Goal: Complete application form

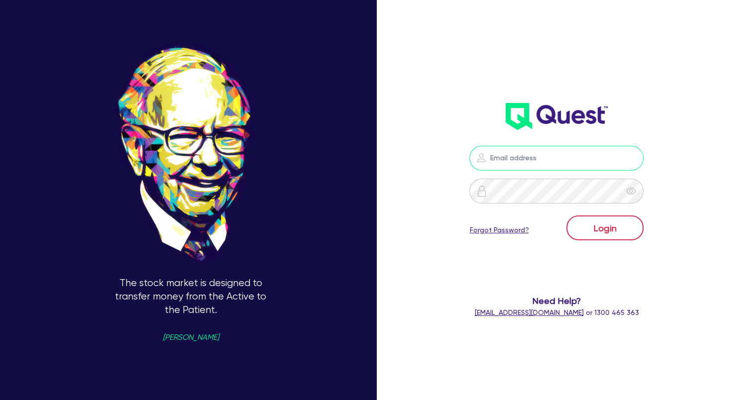
type input "[EMAIL_ADDRESS][DOMAIN_NAME]"
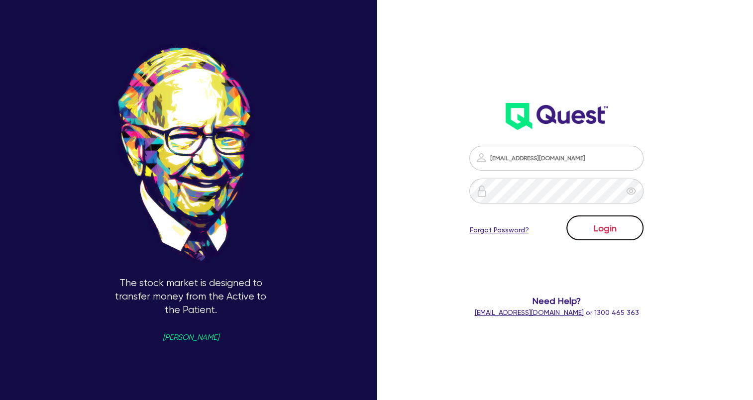
click at [634, 239] on button "Login" at bounding box center [604, 227] width 77 height 25
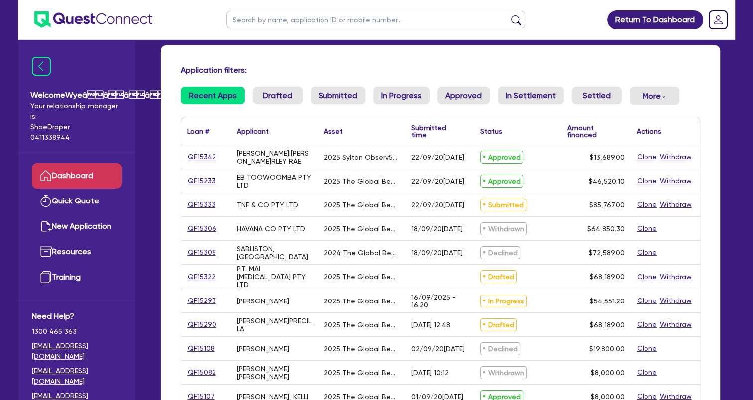
scroll to position [50, 0]
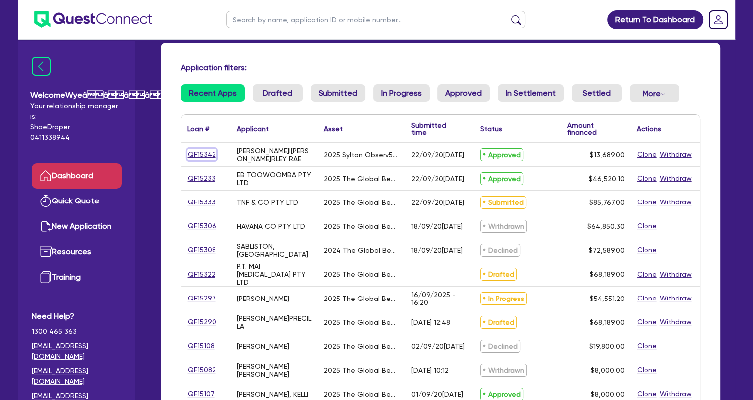
click at [197, 152] on link "QF15342" at bounding box center [201, 154] width 29 height 11
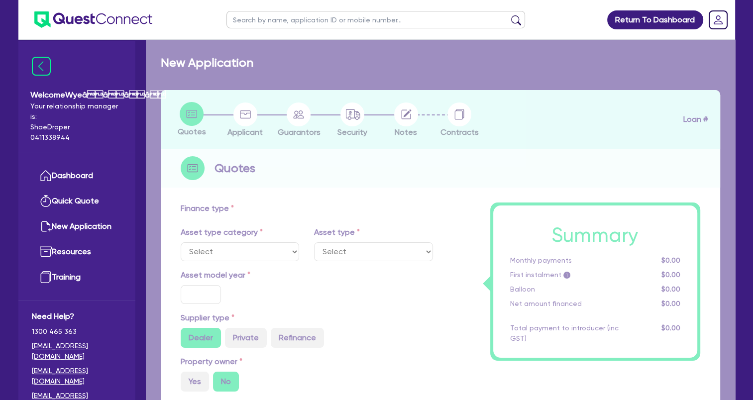
select select "TERTIARY_ASSETS"
type input "2025"
type input "18,689"
type input "5,000"
type input "8"
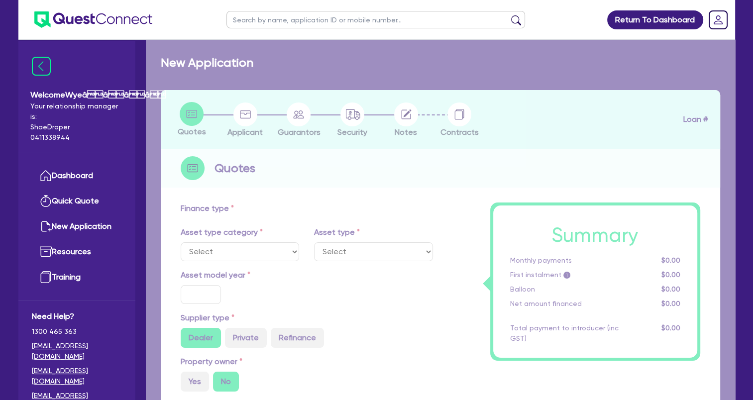
type input "1,095.12"
type input "17.95"
select select "BEAUTY_EQUIPMENT"
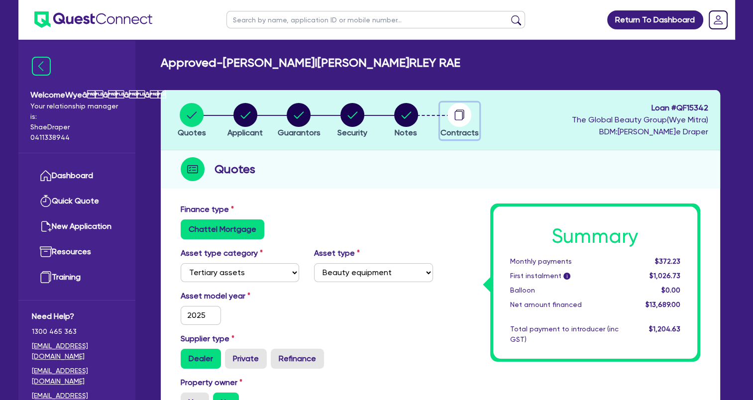
click at [463, 116] on circle "button" at bounding box center [459, 115] width 24 height 24
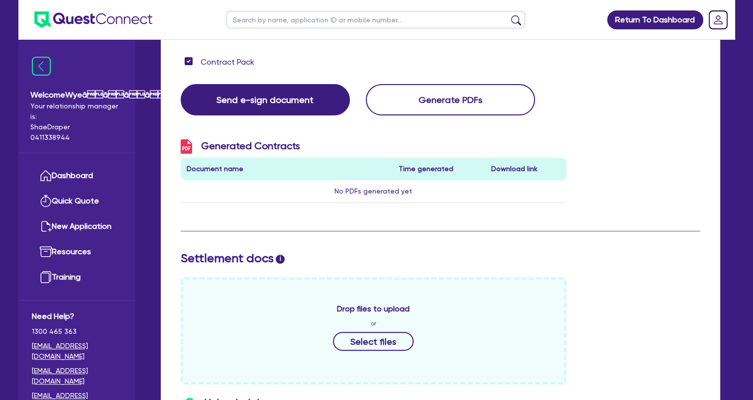
scroll to position [249, 0]
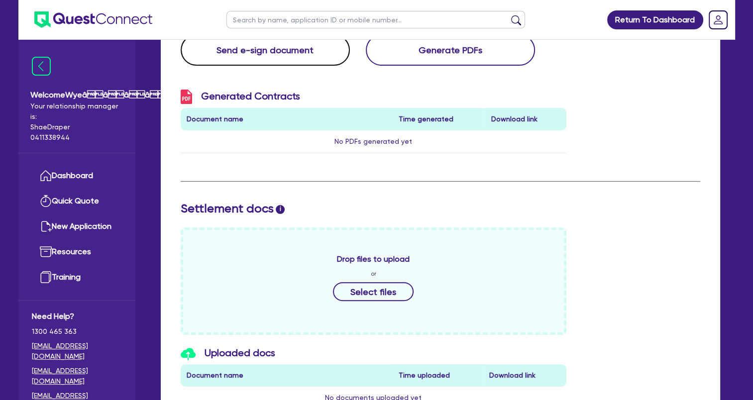
click at [293, 53] on button "Send e-sign document" at bounding box center [265, 49] width 169 height 31
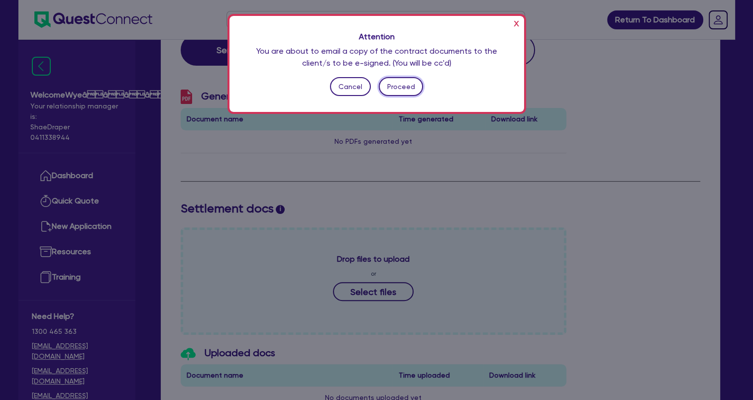
click at [415, 87] on button "Proceed" at bounding box center [401, 86] width 44 height 19
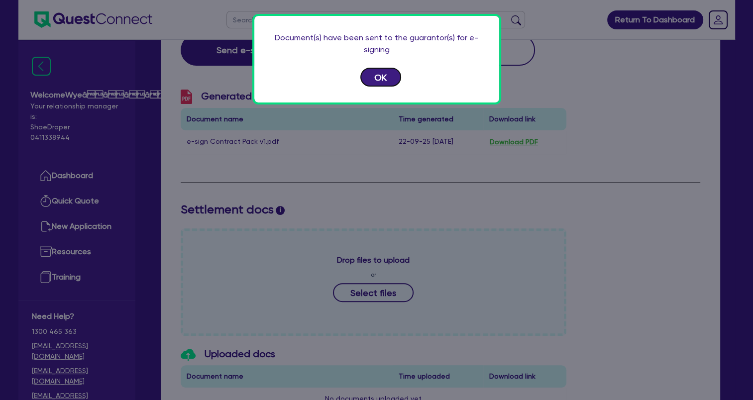
click at [387, 81] on button "OK" at bounding box center [380, 77] width 41 height 19
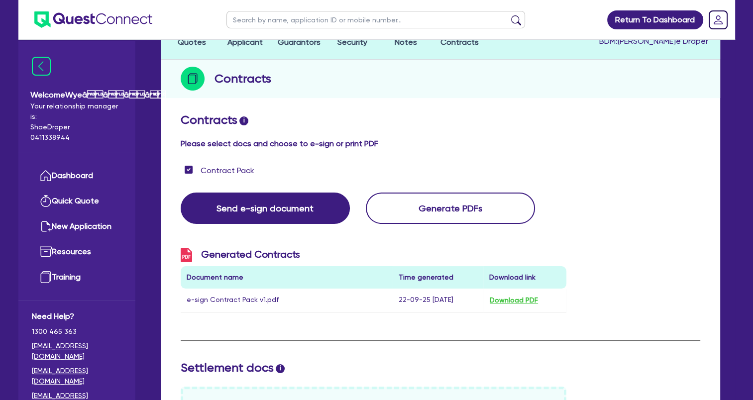
scroll to position [50, 0]
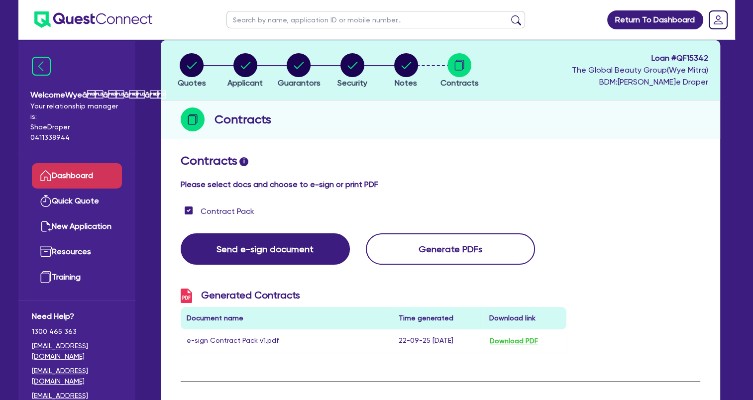
click at [98, 178] on link "Dashboard" at bounding box center [77, 175] width 90 height 25
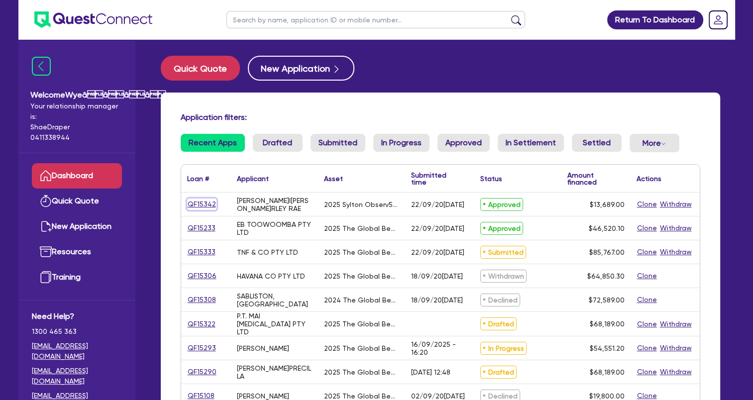
click at [201, 202] on link "QF15342" at bounding box center [201, 204] width 29 height 11
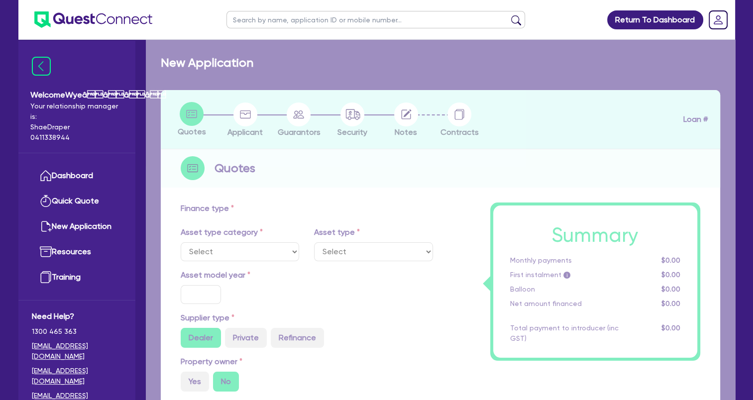
select select "TERTIARY_ASSETS"
type input "2025"
type input "18,689"
type input "5,000"
type input "8"
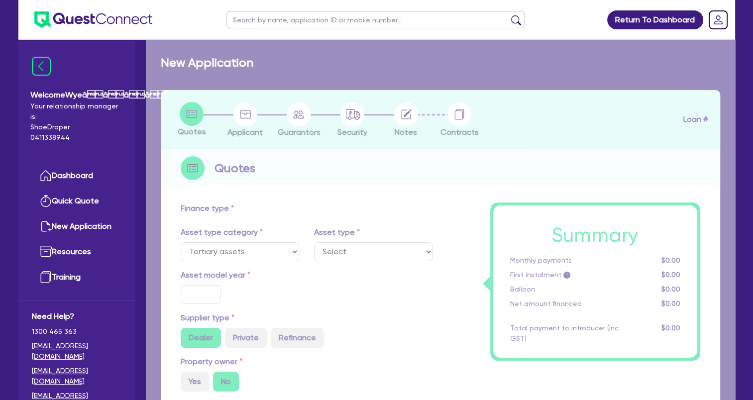
type input "1,095.12"
type input "17.95"
select select "BEAUTY_EQUIPMENT"
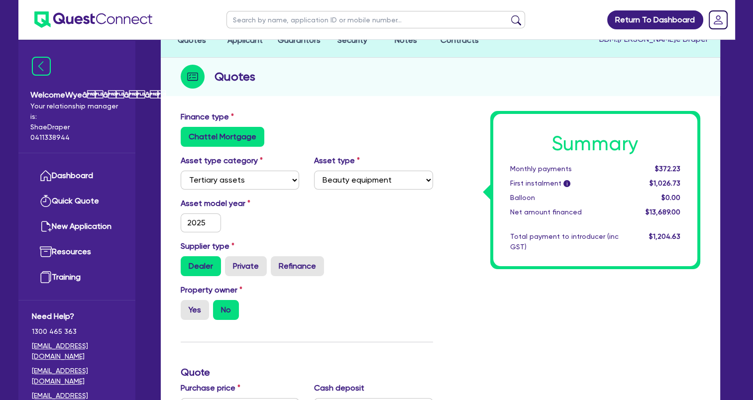
scroll to position [50, 0]
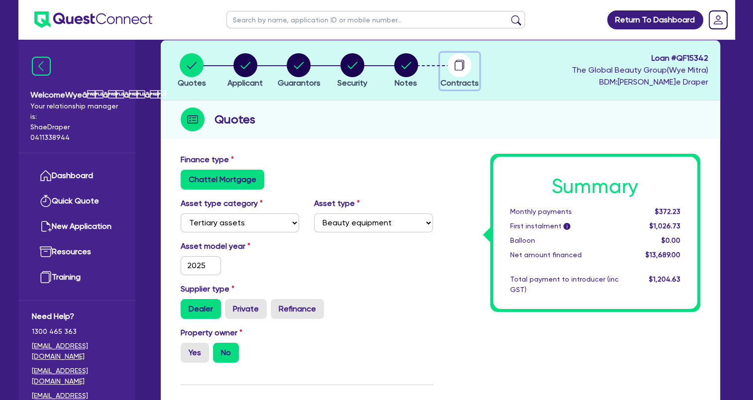
click at [465, 64] on circle "button" at bounding box center [459, 65] width 24 height 24
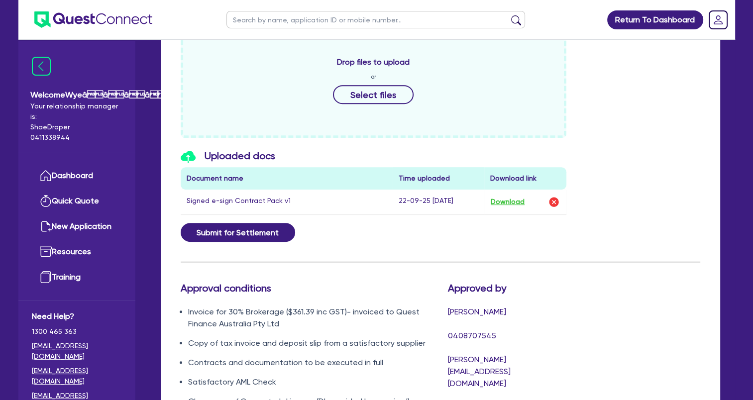
scroll to position [448, 0]
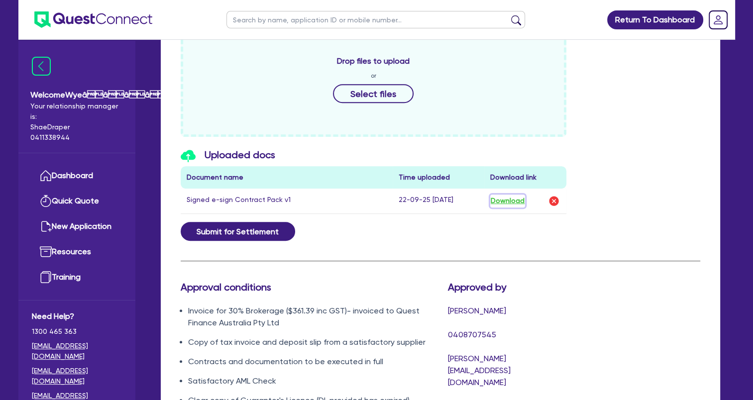
click at [511, 198] on button "Download" at bounding box center [507, 201] width 35 height 13
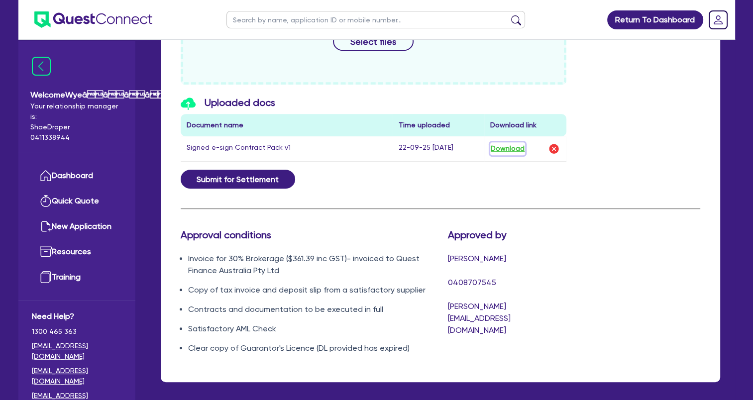
scroll to position [541, 0]
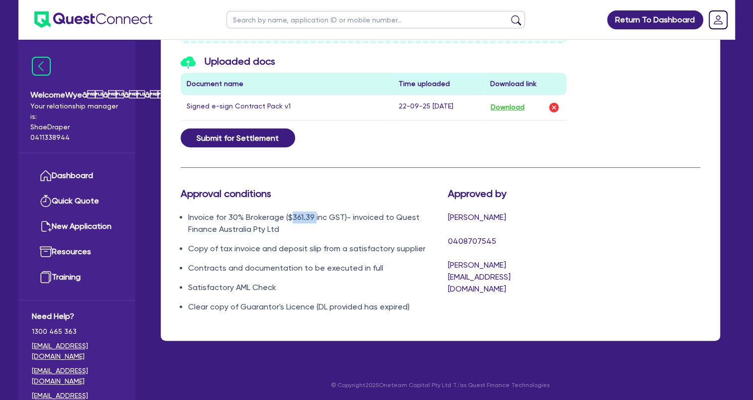
drag, startPoint x: 290, startPoint y: 214, endPoint x: 312, endPoint y: 215, distance: 22.9
click at [312, 215] on li "Invoice for 30% Brokerage ($361.39 inc GST)- invoiced to Quest Finance Australi…" at bounding box center [310, 223] width 245 height 24
copy li "361.39"
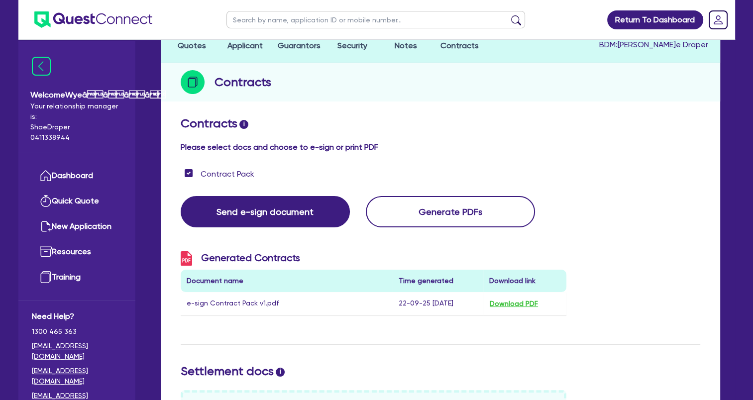
scroll to position [44, 0]
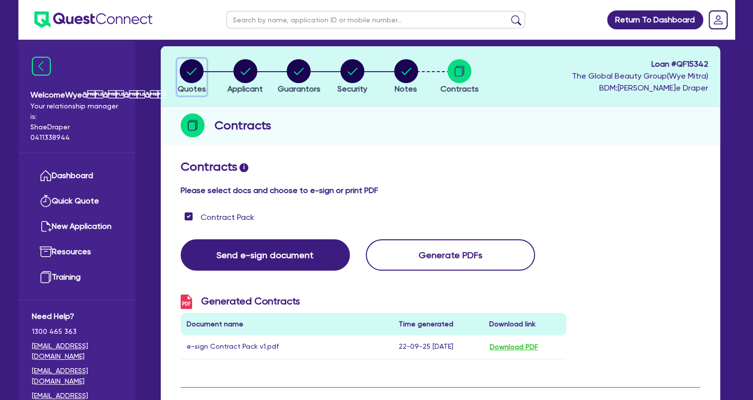
click at [196, 74] on circle "button" at bounding box center [192, 71] width 24 height 24
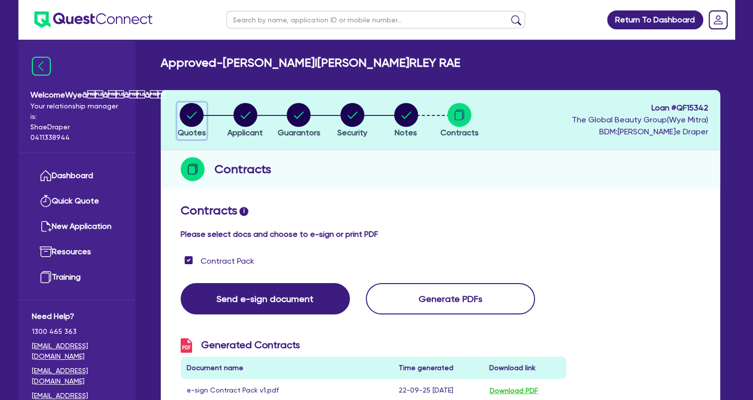
select select "TERTIARY_ASSETS"
select select "BEAUTY_EQUIPMENT"
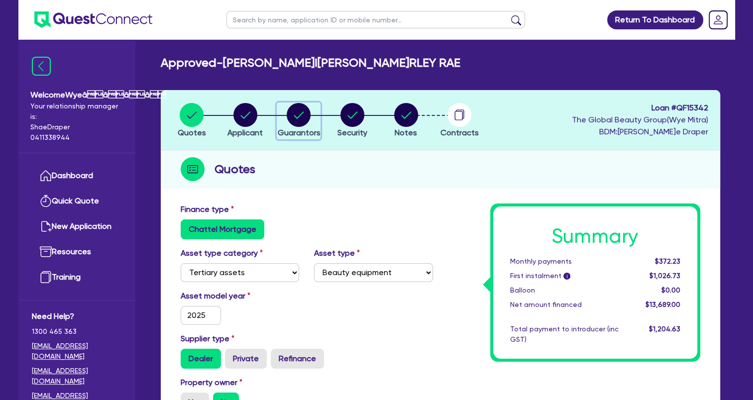
click at [297, 121] on circle "button" at bounding box center [299, 115] width 24 height 24
select select "MS"
select select "VIC"
select select "DE_FACTO"
select select "CASH"
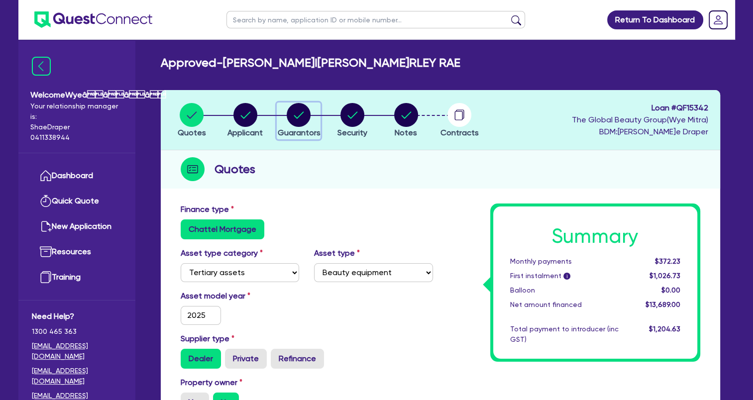
select select "OTHER"
select select "HOUSEHOLD_PERSONAL"
select select "OTHER"
select select "PROPERTY"
select select "VEHICLE"
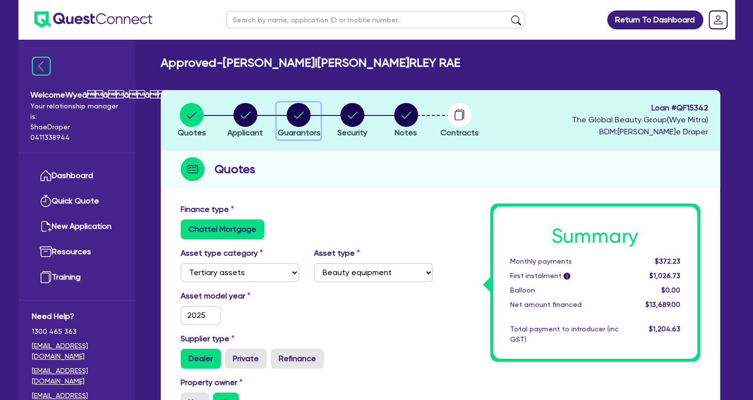
select select "MORTGAGE"
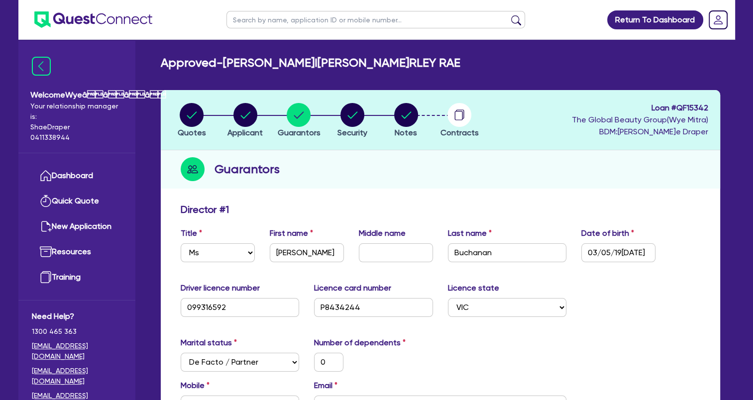
click at [54, 14] on img at bounding box center [93, 19] width 118 height 16
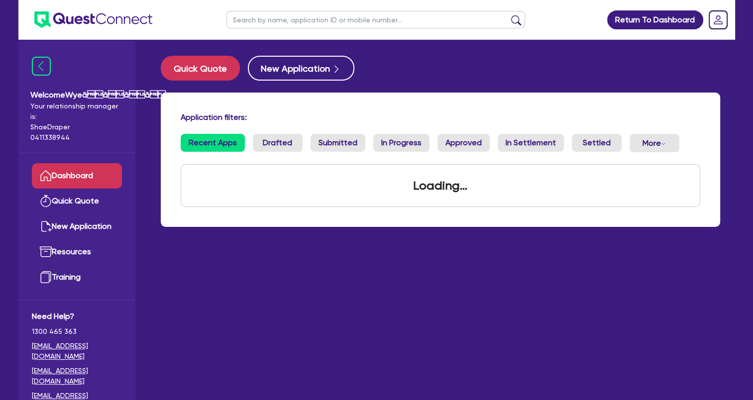
click at [102, 178] on link "Dashboard" at bounding box center [77, 175] width 90 height 25
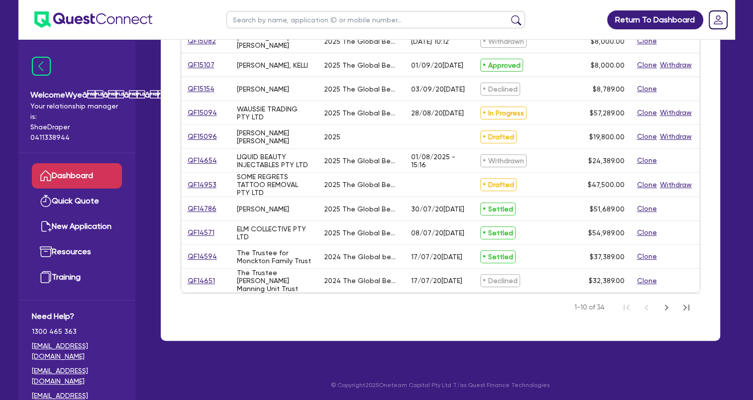
scroll to position [379, 0]
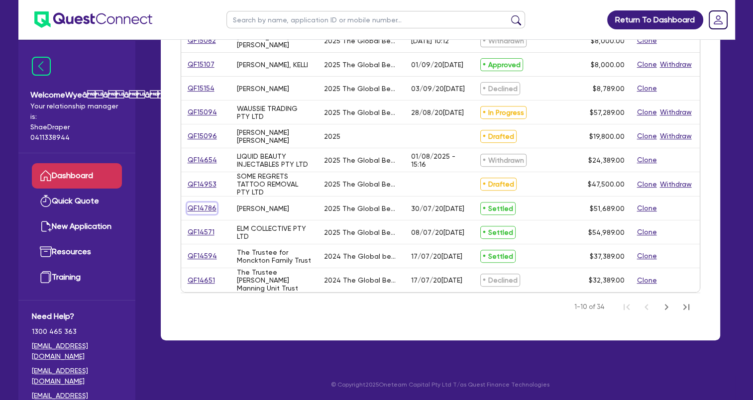
click at [198, 205] on link "QF14786" at bounding box center [202, 208] width 30 height 11
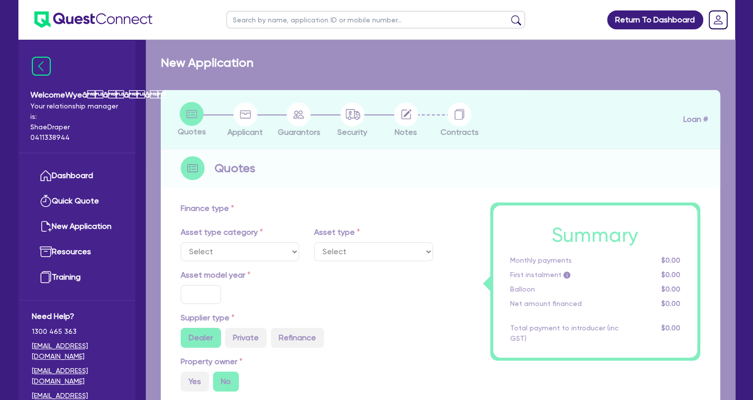
select select "TERTIARY_ASSETS"
type input "2025"
type input "51,689"
type input "3.61"
type input "1,865.97"
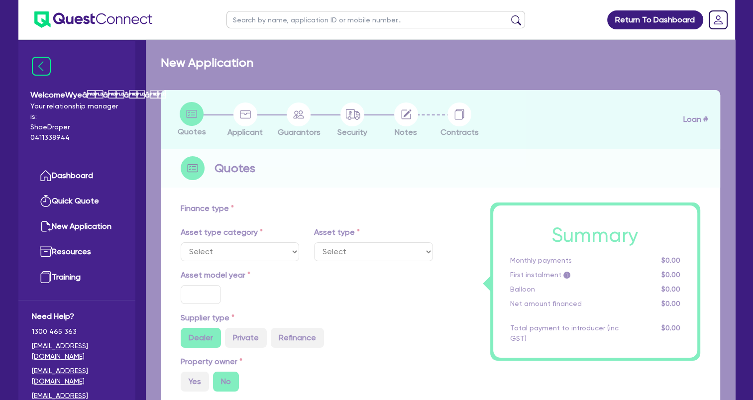
type input "17.95"
select select "BEAUTY_EQUIPMENT"
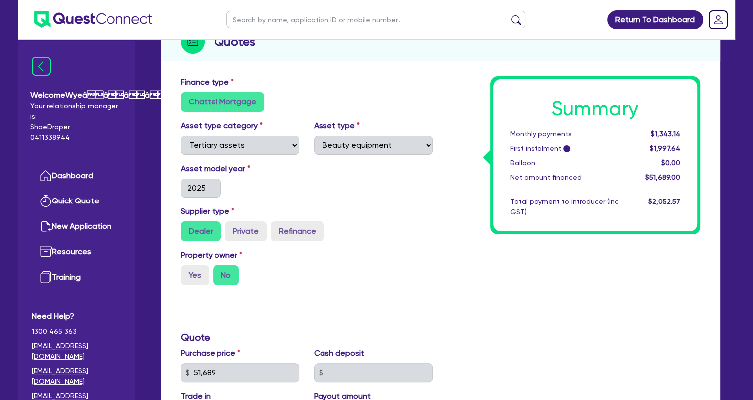
scroll to position [48, 0]
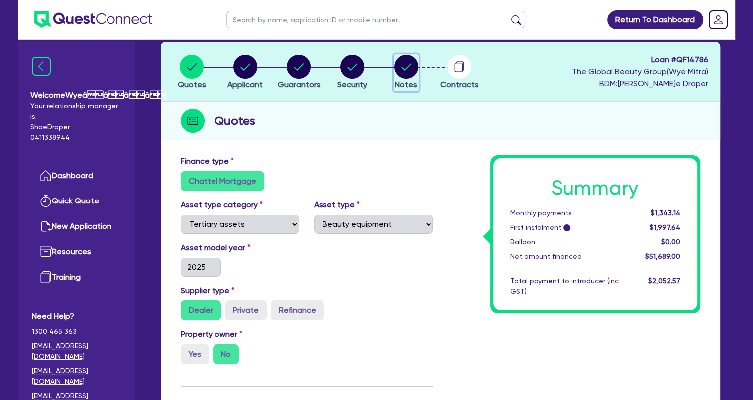
click at [398, 63] on circle "button" at bounding box center [406, 67] width 24 height 24
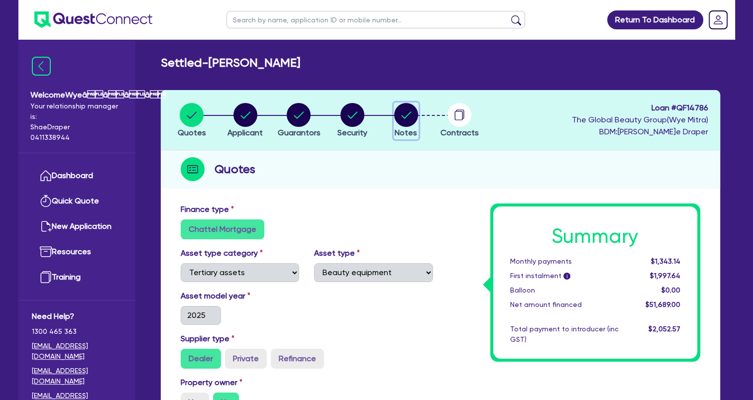
select select "Quest Finance - Own Book"
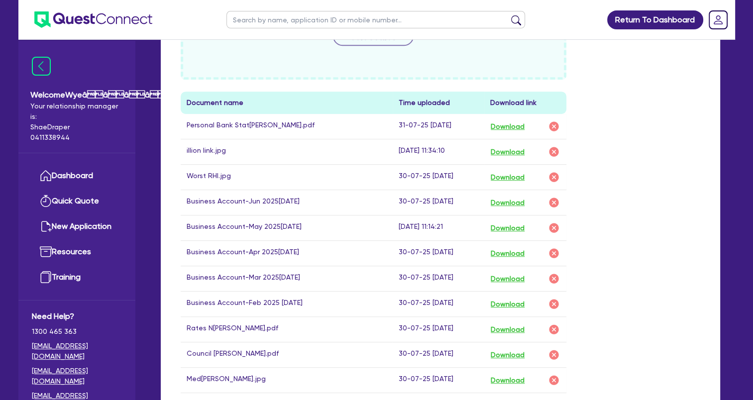
scroll to position [477, 0]
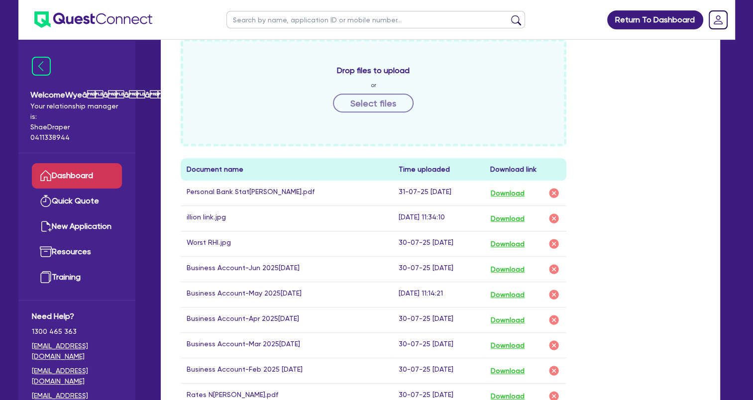
click at [90, 181] on link "Dashboard" at bounding box center [77, 175] width 90 height 25
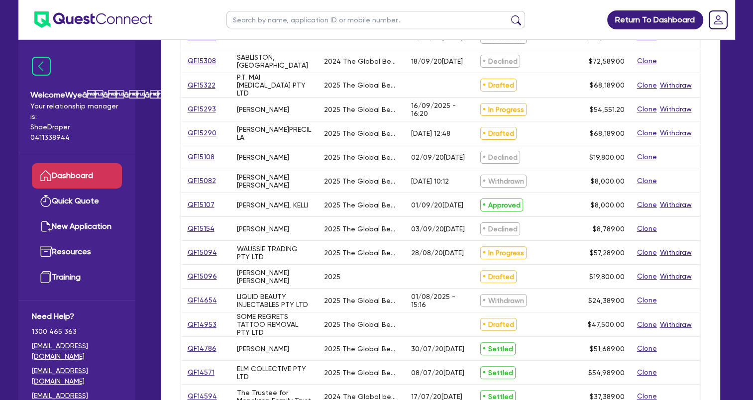
scroll to position [379, 0]
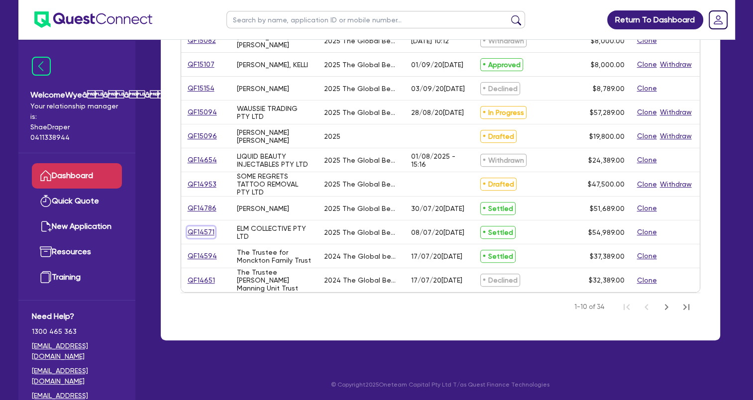
click at [207, 229] on link "QF14571" at bounding box center [201, 231] width 28 height 11
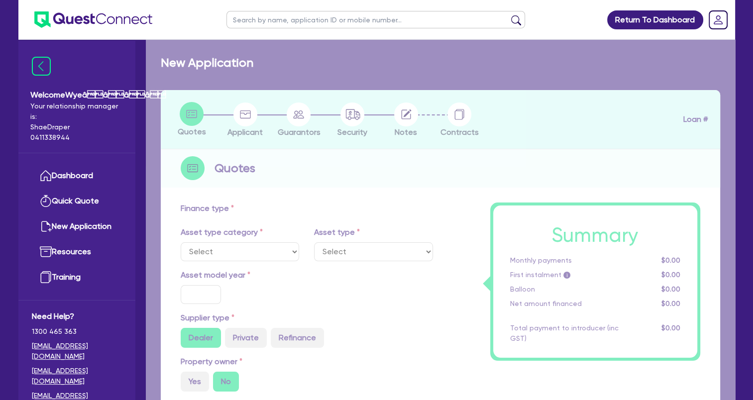
select select "SECONDARY_ASSETS"
type input "2025"
type input "54,989"
type input "4"
type input "2,199.56"
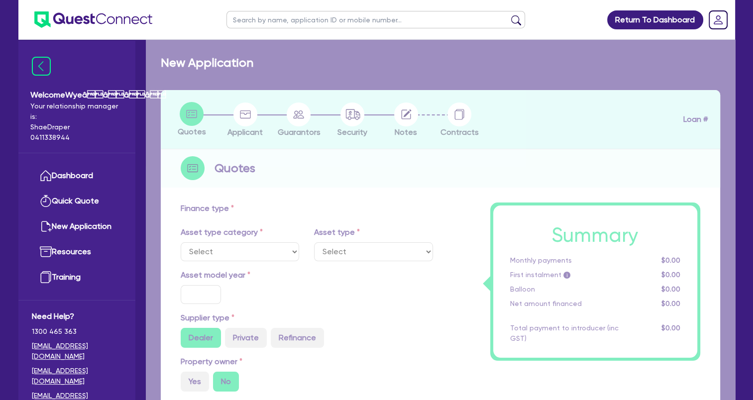
type input "17.95"
select select "MEDICAL_DENTAL_LABORATORY_EQUIPMENT"
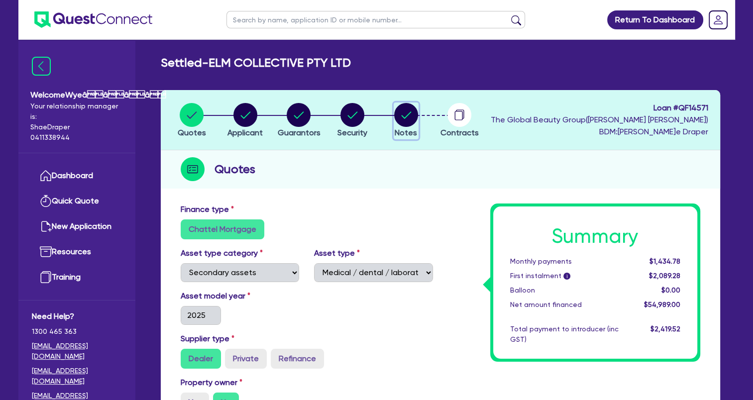
click at [407, 119] on circle "button" at bounding box center [406, 115] width 24 height 24
select select "Quest Finance - Own Book"
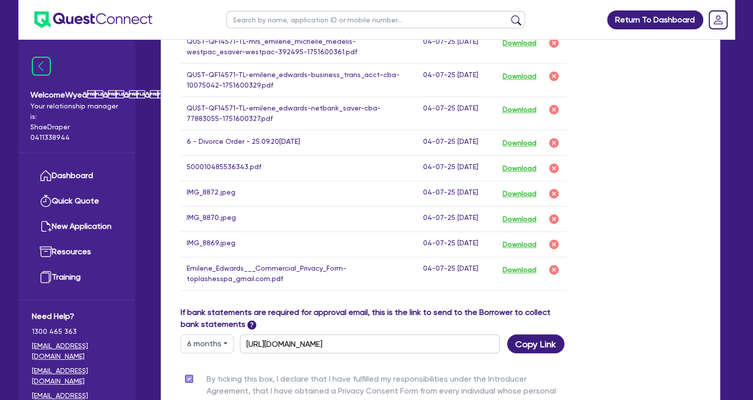
scroll to position [1095, 0]
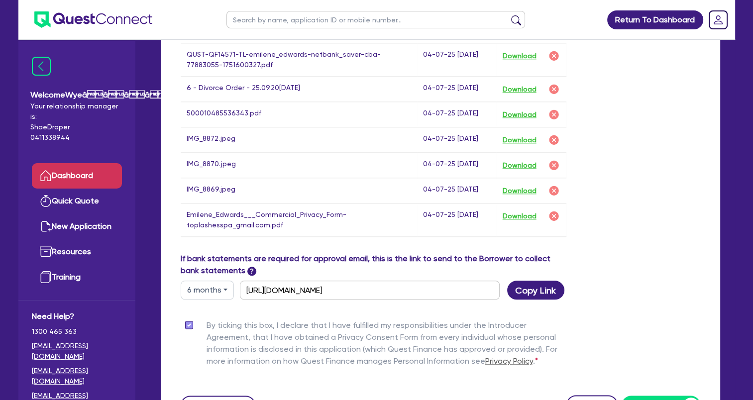
click at [57, 176] on link "Dashboard" at bounding box center [77, 175] width 90 height 25
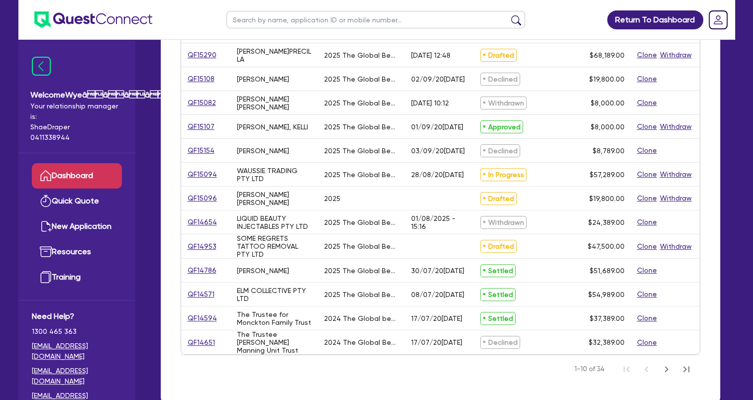
scroll to position [379, 0]
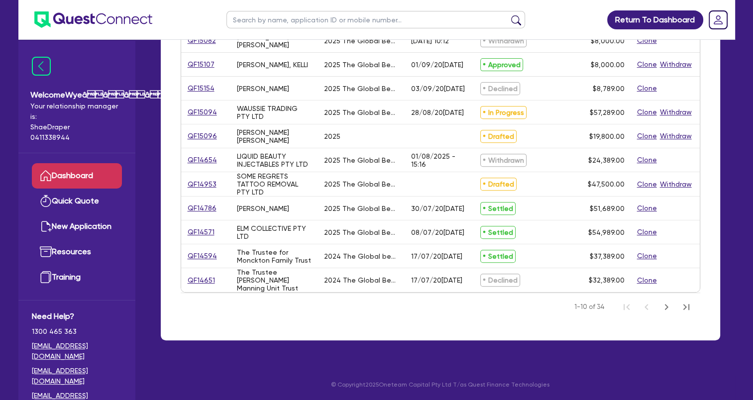
click at [309, 208] on div "[PERSON_NAME]" at bounding box center [274, 208] width 87 height 23
click at [203, 207] on link "QF14786" at bounding box center [202, 208] width 30 height 11
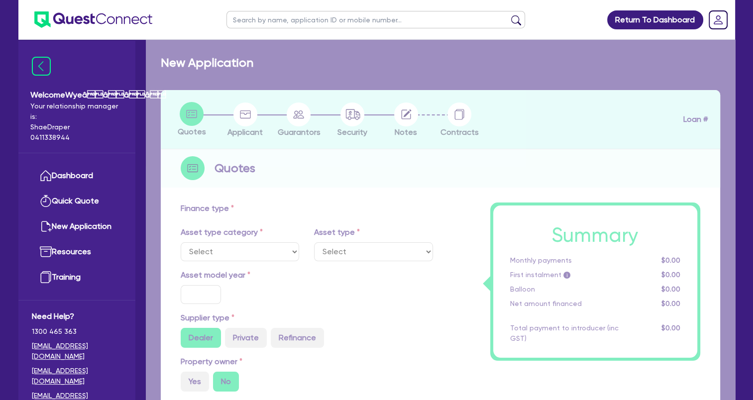
select select "TERTIARY_ASSETS"
type input "2025"
type input "51,689"
type input "3.61"
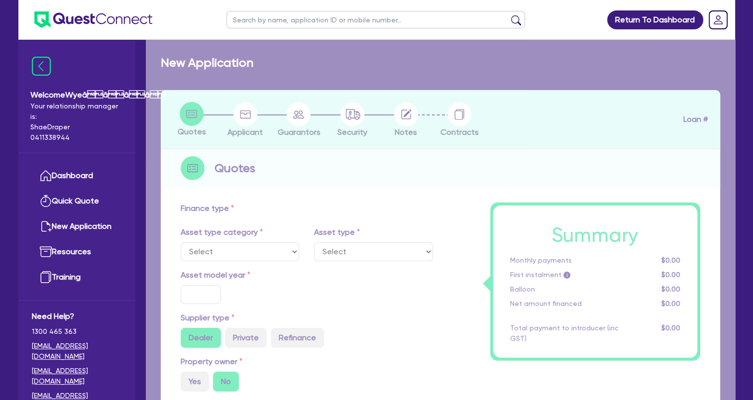
type input "1,865.97"
type input "17.95"
select select "BEAUTY_EQUIPMENT"
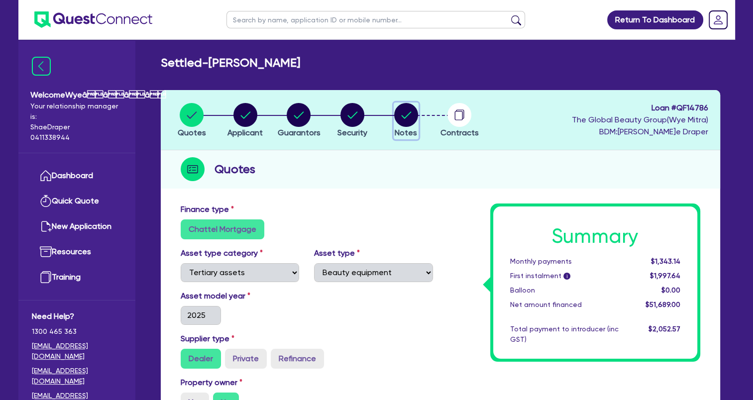
click at [399, 117] on circle "button" at bounding box center [406, 115] width 24 height 24
select select "Quest Finance - Own Book"
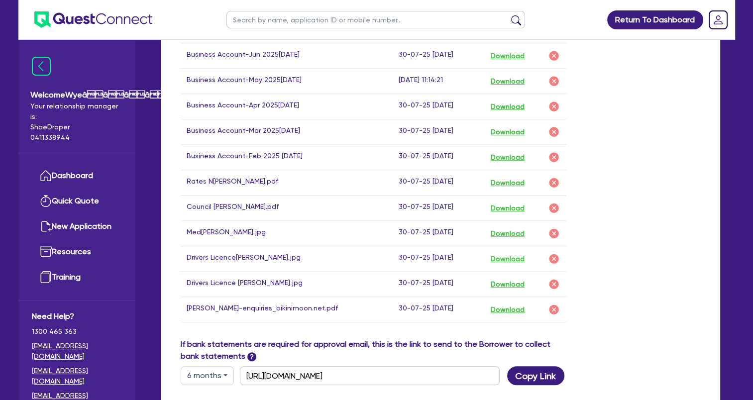
scroll to position [697, 0]
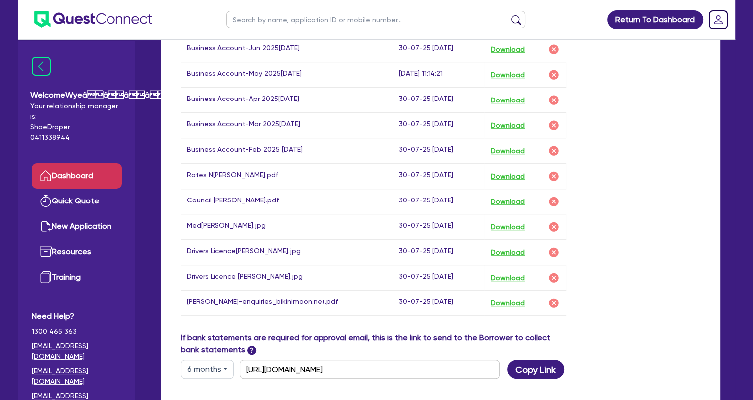
click at [65, 179] on link "Dashboard" at bounding box center [77, 175] width 90 height 25
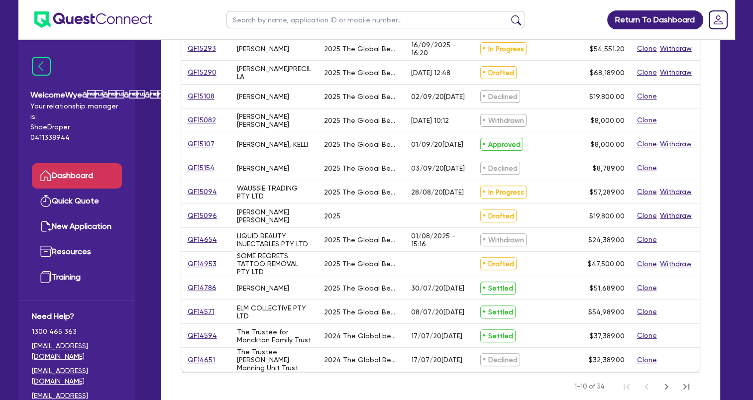
scroll to position [379, 0]
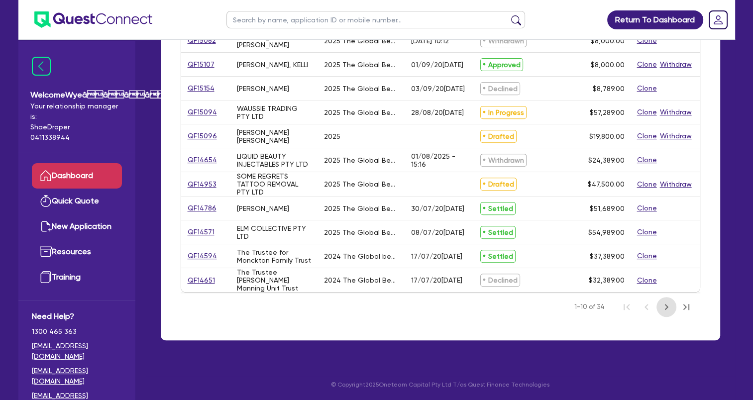
click at [663, 306] on icon "Next Page" at bounding box center [666, 307] width 12 height 12
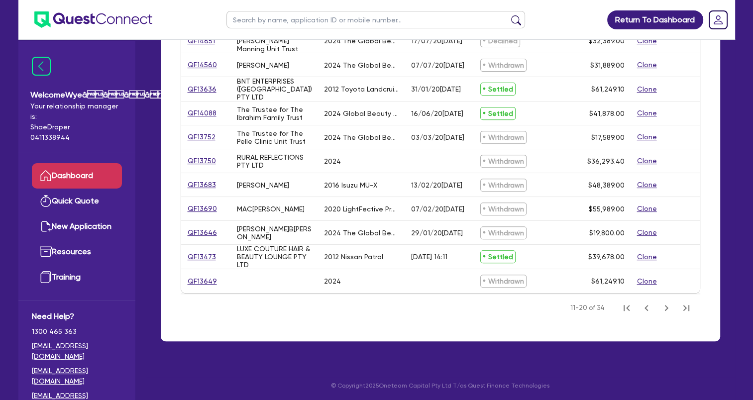
scroll to position [329, 0]
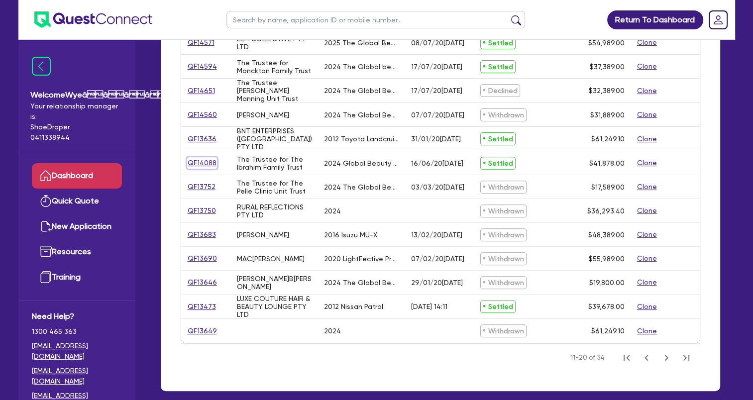
click at [204, 162] on link "QF14088" at bounding box center [202, 162] width 30 height 11
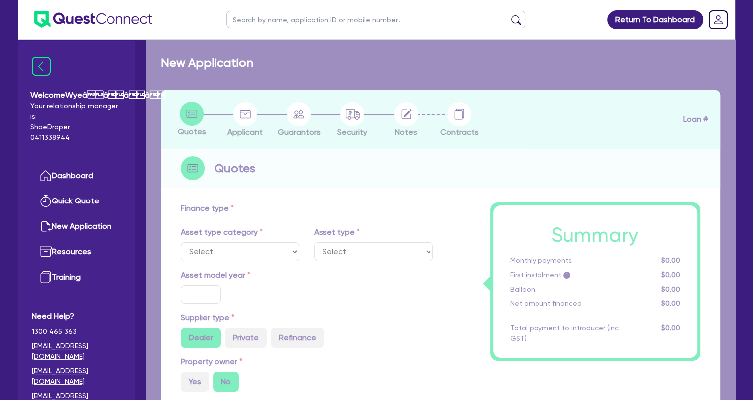
select select "TERTIARY_ASSETS"
type input "2024"
radio input "true"
type input "48,378"
type input "6,500"
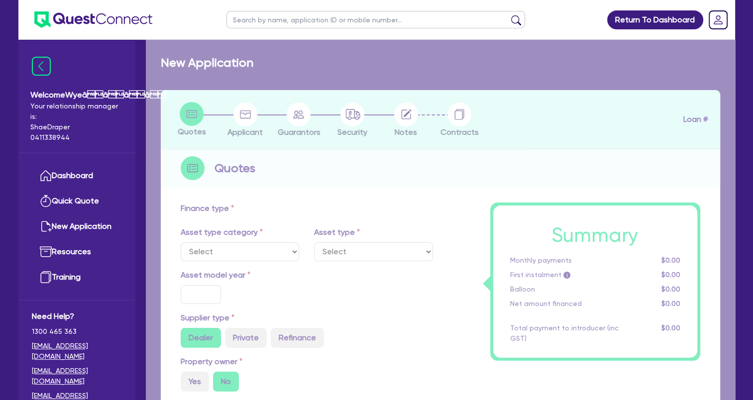
type input "3.58"
type input "1,500"
type input "17.95"
select select "BEAUTY_EQUIPMENT"
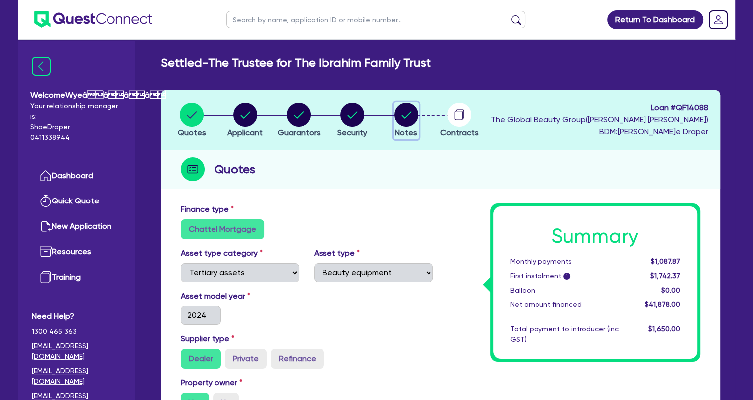
click at [404, 115] on circle "button" at bounding box center [406, 115] width 24 height 24
select select "Quest Finance - Own Book"
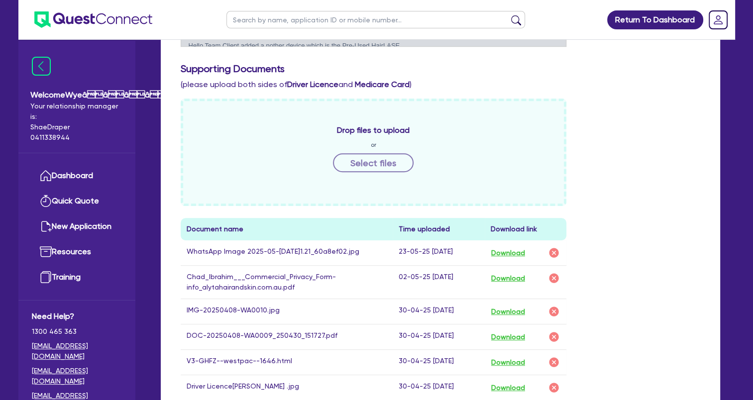
scroll to position [547, 0]
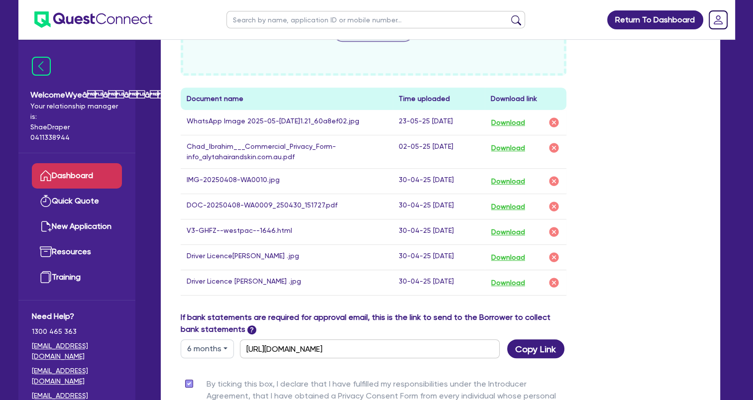
click at [70, 177] on link "Dashboard" at bounding box center [77, 175] width 90 height 25
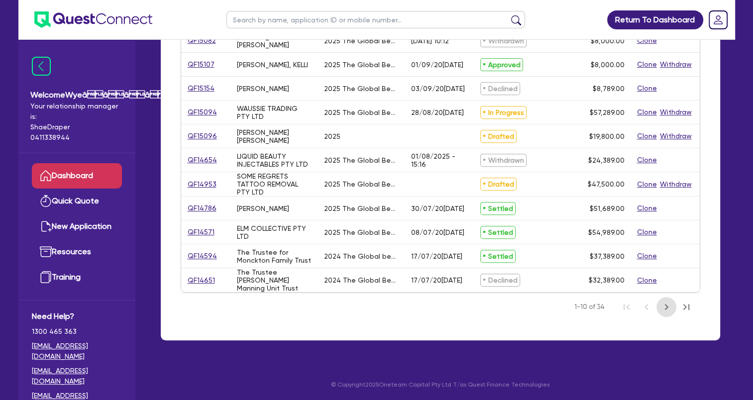
click at [668, 308] on icon "Next Page" at bounding box center [666, 307] width 12 height 12
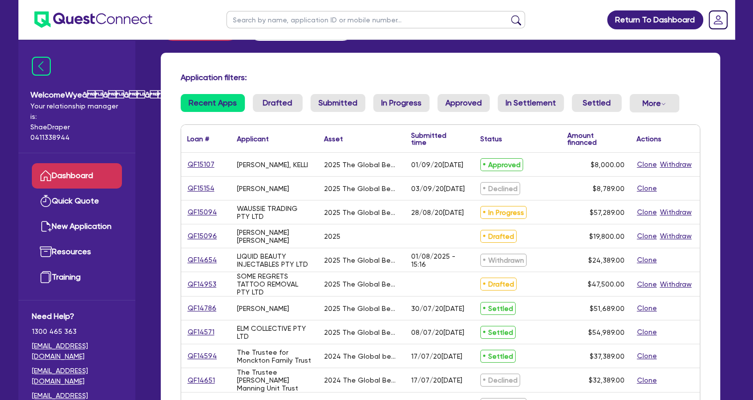
scroll to position [379, 0]
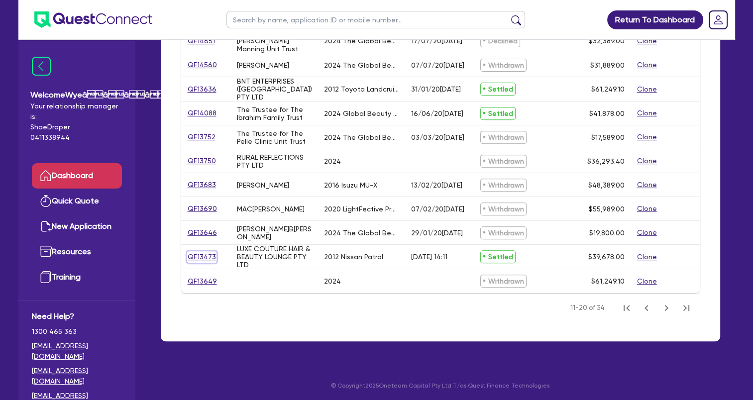
click at [203, 254] on link "QF13473" at bounding box center [201, 256] width 29 height 11
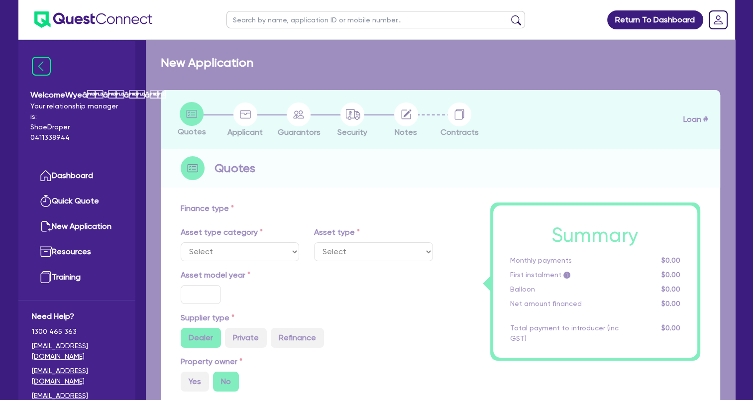
select select "CARS_AND_LIGHT_TRUCKS"
type input "2012"
radio input "true"
type input "40,678"
type input "1,000"
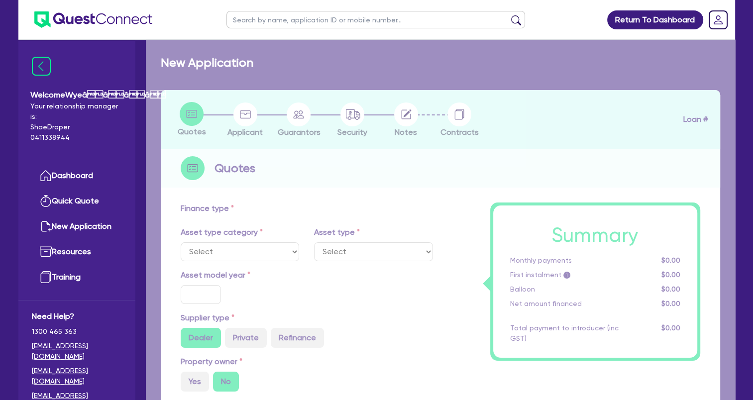
type input "4"
type input "1,587.12"
type input "17.5"
select select "PASSENGER_VEHICLES"
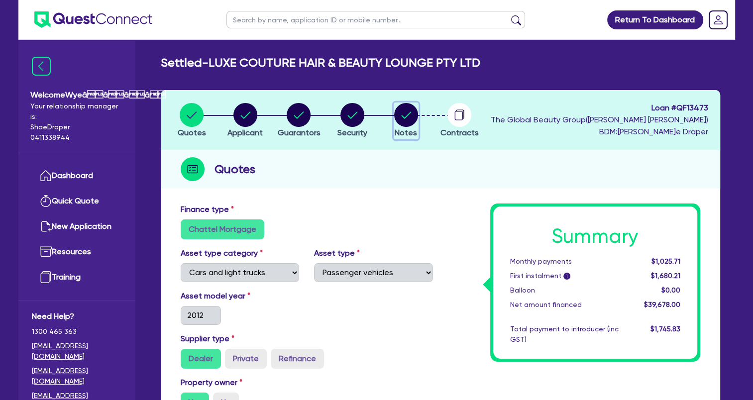
click at [404, 113] on circle "button" at bounding box center [406, 115] width 24 height 24
select select "Quest Finance - Own Book"
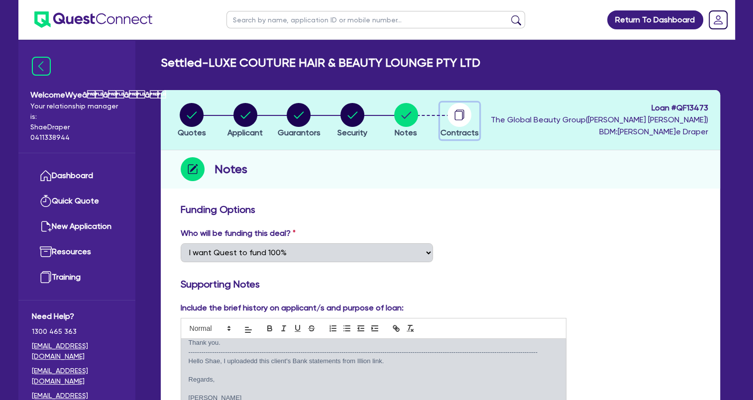
click at [452, 117] on circle "button" at bounding box center [459, 115] width 24 height 24
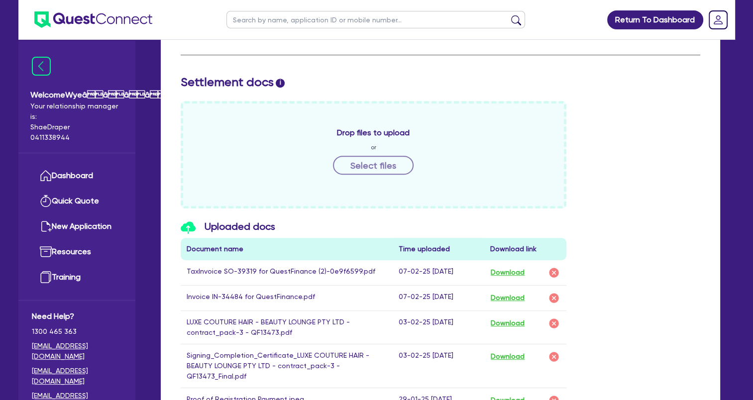
scroll to position [448, 0]
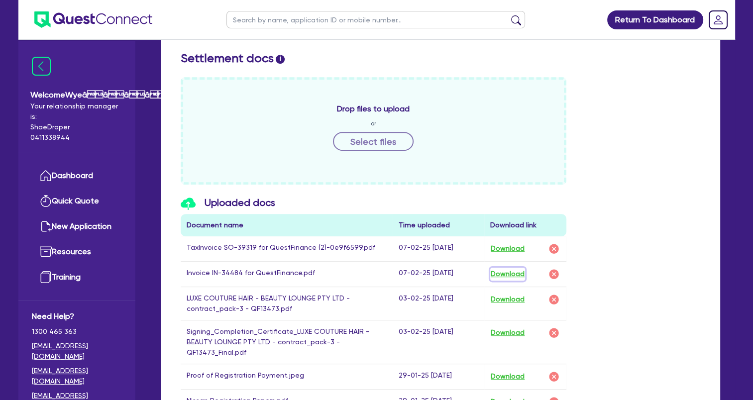
click at [508, 274] on button "Download" at bounding box center [507, 274] width 35 height 13
click at [91, 177] on link "Dashboard" at bounding box center [77, 175] width 90 height 25
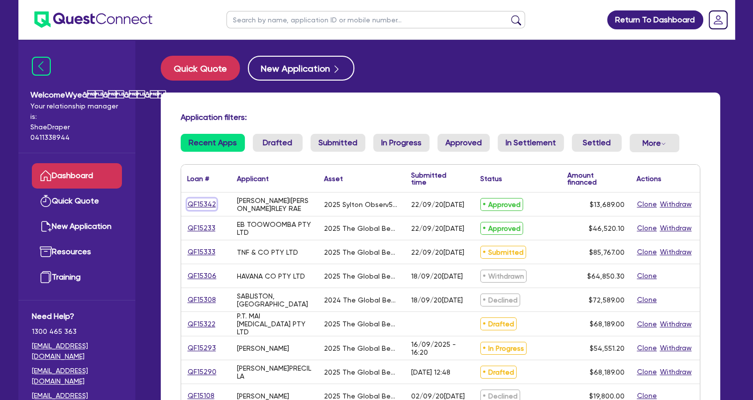
click at [210, 202] on link "QF15342" at bounding box center [201, 204] width 29 height 11
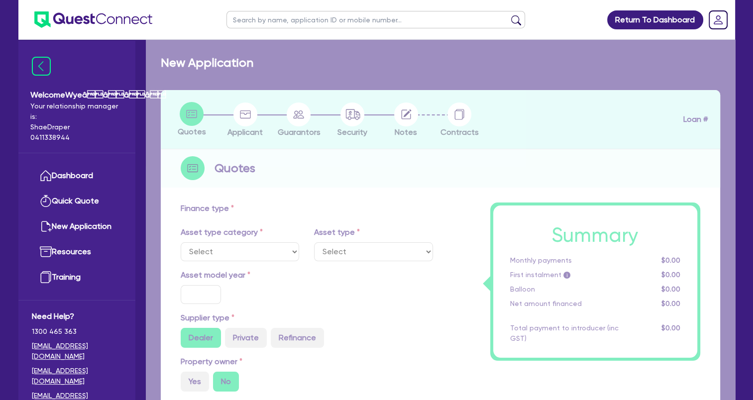
select select "TERTIARY_ASSETS"
type input "2025"
type input "18,689"
type input "5,000"
type input "8"
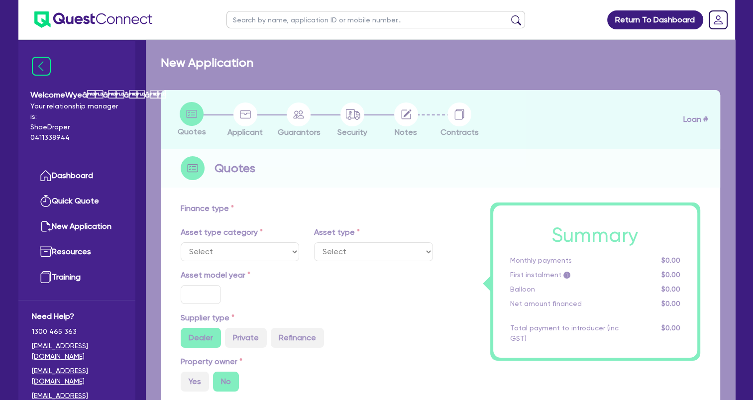
type input "1,095.12"
type input "17.95"
select select "BEAUTY_EQUIPMENT"
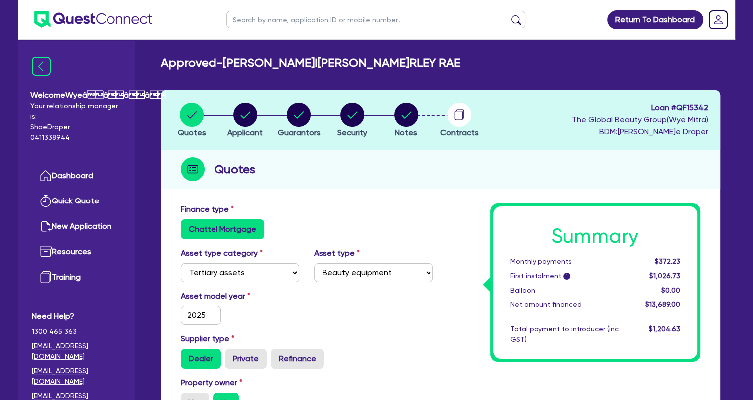
click at [461, 102] on header "Quotes Applicant [GEOGRAPHIC_DATA] Security Notes Contracts Loan # QF15342 The …" at bounding box center [440, 120] width 559 height 60
click at [460, 111] on icon "button" at bounding box center [459, 115] width 8 height 9
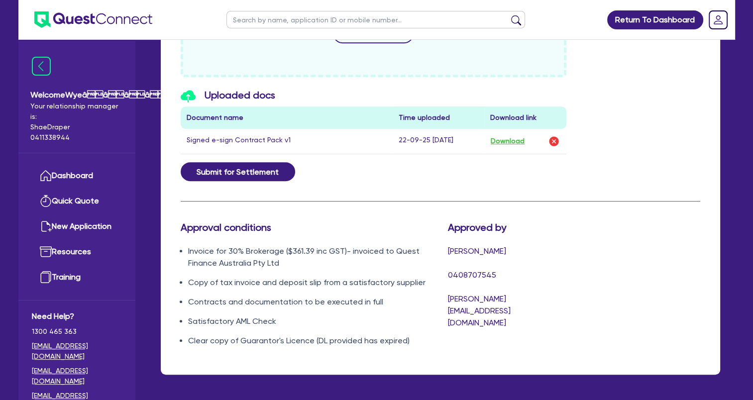
scroll to position [541, 0]
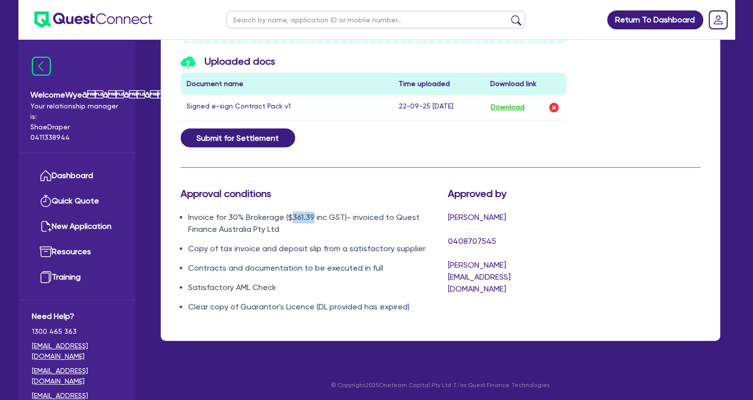
drag, startPoint x: 292, startPoint y: 214, endPoint x: 311, endPoint y: 215, distance: 19.9
click at [311, 215] on li "Invoice for 30% Brokerage ($361.39 inc GST)- invoiced to Quest Finance Australi…" at bounding box center [310, 223] width 245 height 24
copy li "361.39"
click at [73, 181] on link "Dashboard" at bounding box center [77, 175] width 90 height 25
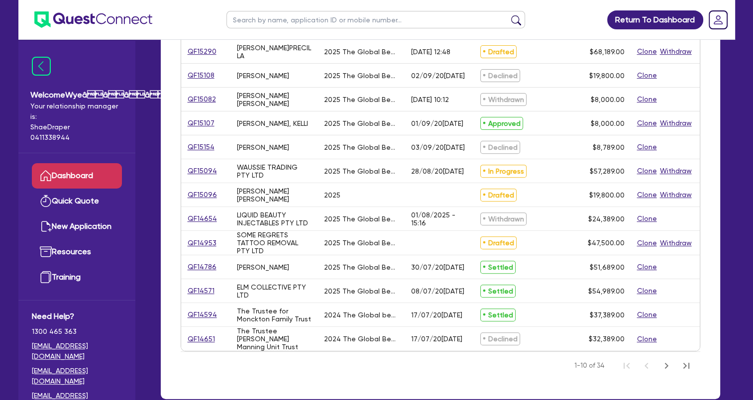
scroll to position [379, 0]
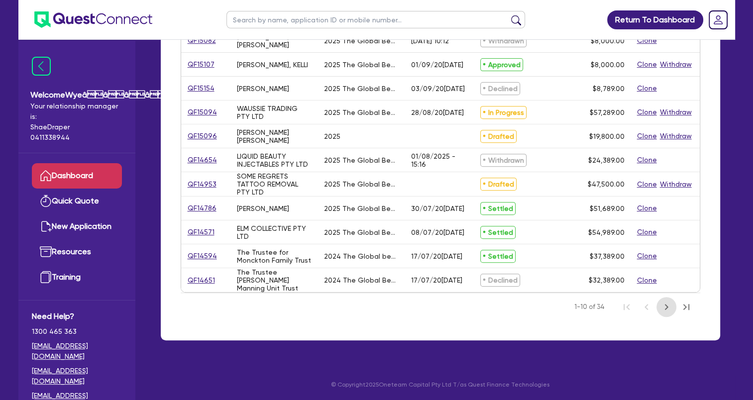
click at [659, 304] on button "Next Page" at bounding box center [666, 307] width 20 height 20
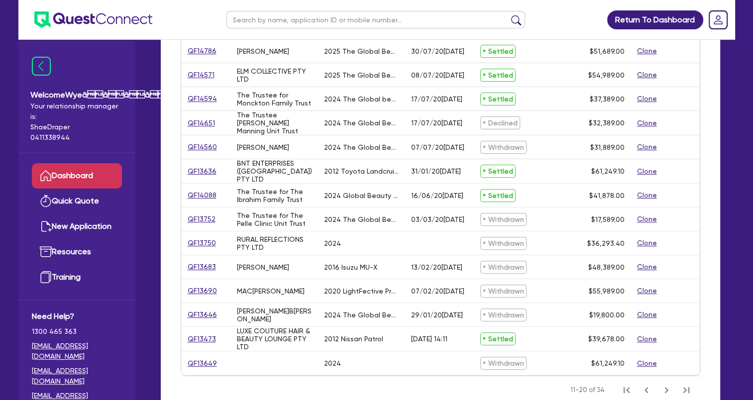
scroll to position [280, 0]
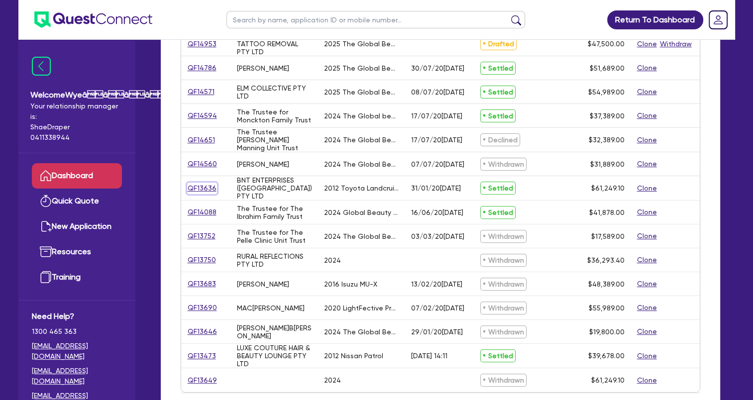
click at [201, 184] on link "QF13636" at bounding box center [202, 188] width 30 height 11
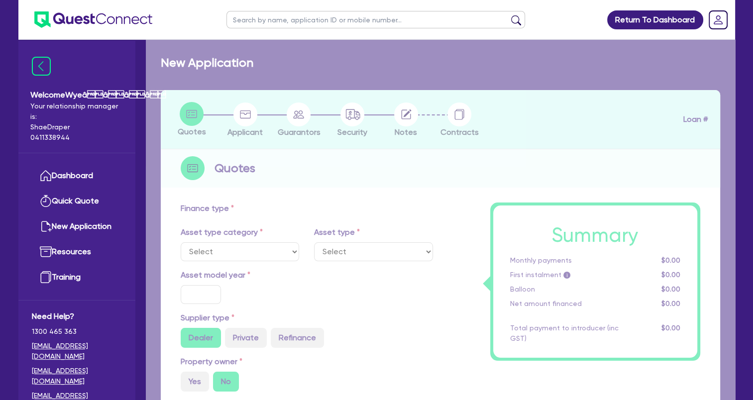
select select "CARS_AND_LIGHT_TRUCKS"
type input "2012"
radio input "true"
type input "61,249.1"
type input "4"
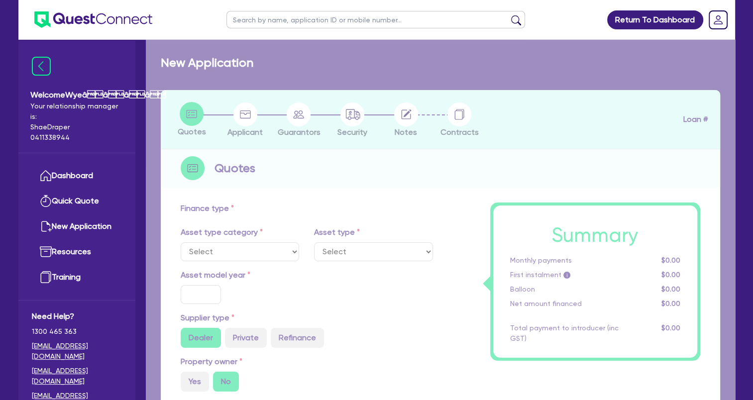
type input "2,449.96"
type input "17.5"
select select "PASSENGER_VEHICLES"
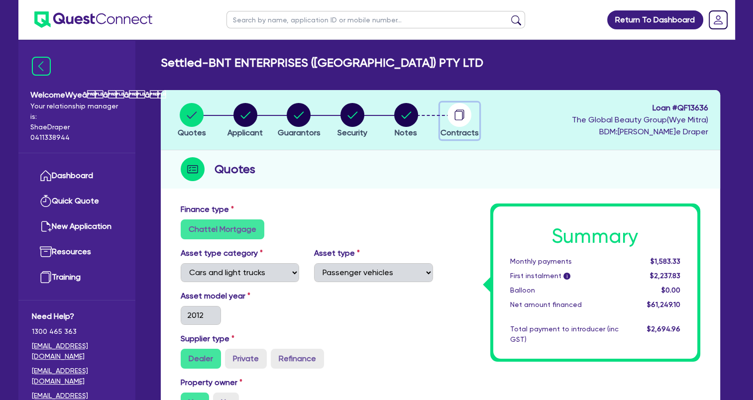
click at [459, 116] on circle "button" at bounding box center [459, 115] width 24 height 24
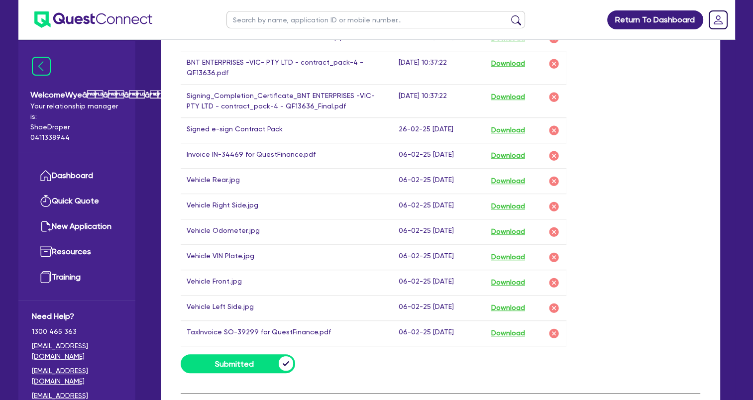
scroll to position [547, 0]
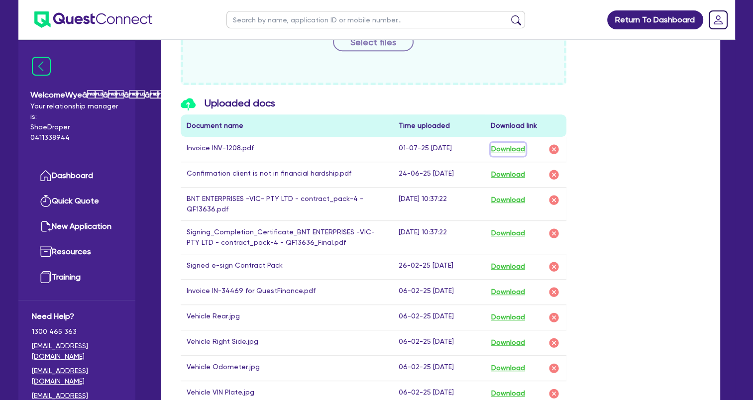
click at [517, 145] on button "Download" at bounding box center [508, 149] width 35 height 13
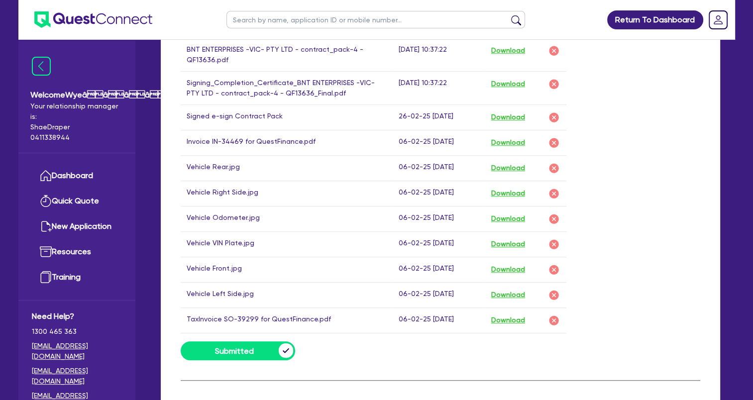
scroll to position [647, 0]
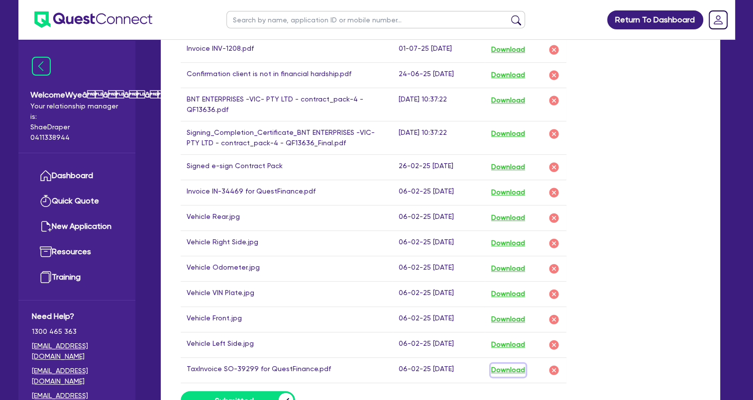
click at [515, 366] on button "Download" at bounding box center [508, 370] width 35 height 13
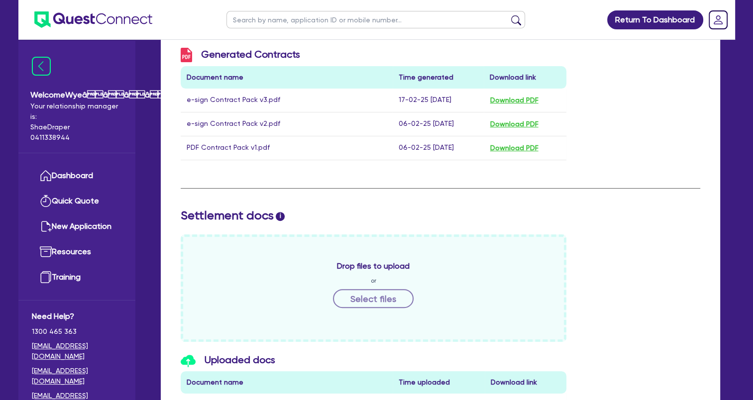
scroll to position [199, 0]
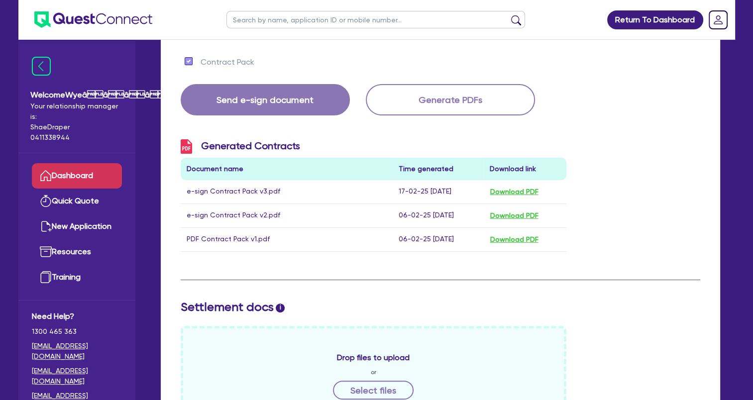
click at [69, 171] on link "Dashboard" at bounding box center [77, 175] width 90 height 25
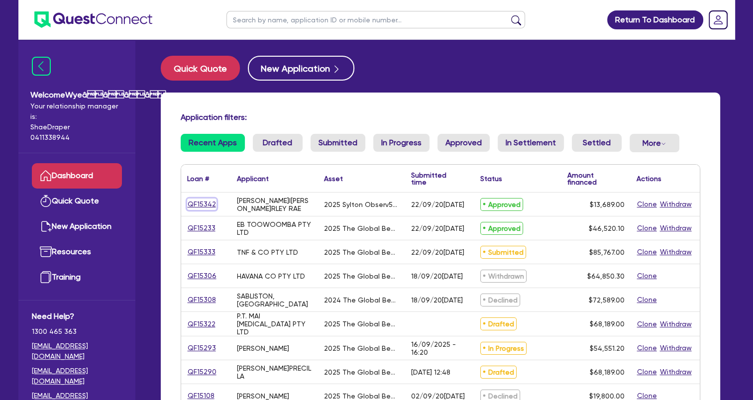
click at [207, 202] on link "QF15342" at bounding box center [201, 204] width 29 height 11
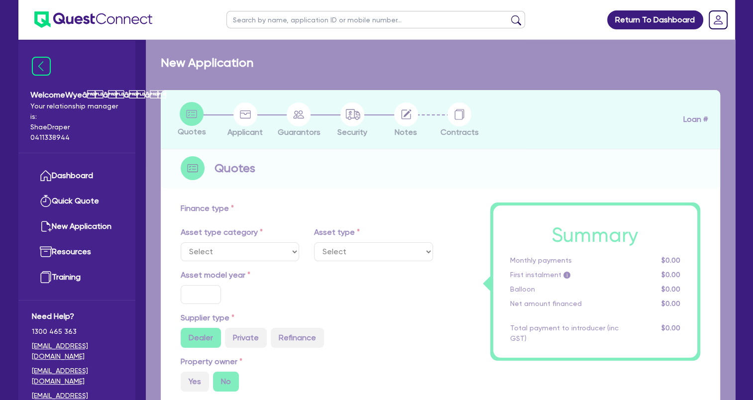
select select "TERTIARY_ASSETS"
type input "2025"
type input "18,689"
type input "5,000"
type input "8"
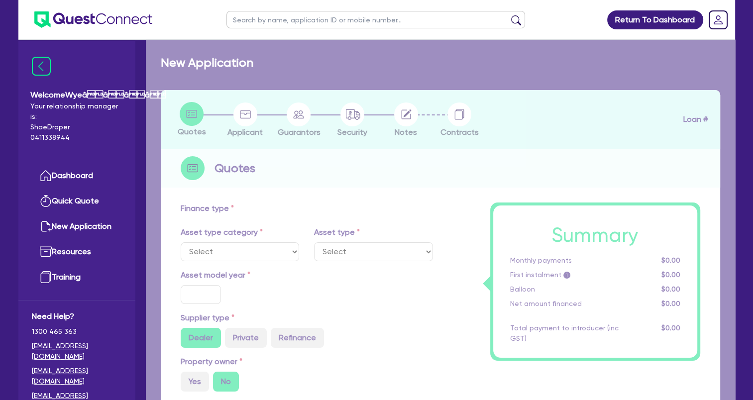
type input "1,095.12"
type input "17.95"
select select "BEAUTY_EQUIPMENT"
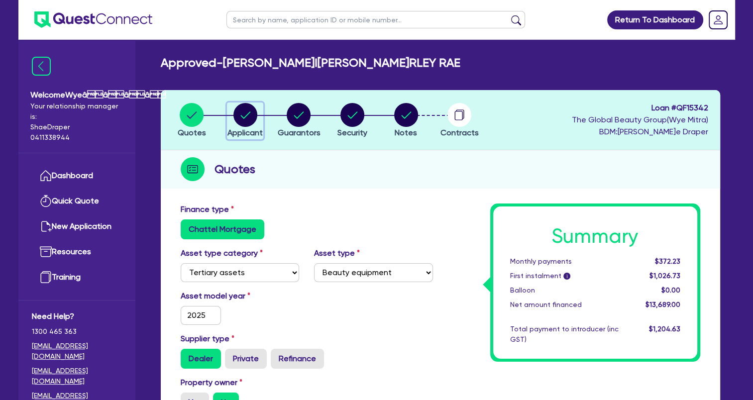
click at [249, 123] on circle "button" at bounding box center [245, 115] width 24 height 24
select select "SOLE_TRADER"
select select "HEALTH_BEAUTY"
select select "HAIR_BEAUTY_SALONS"
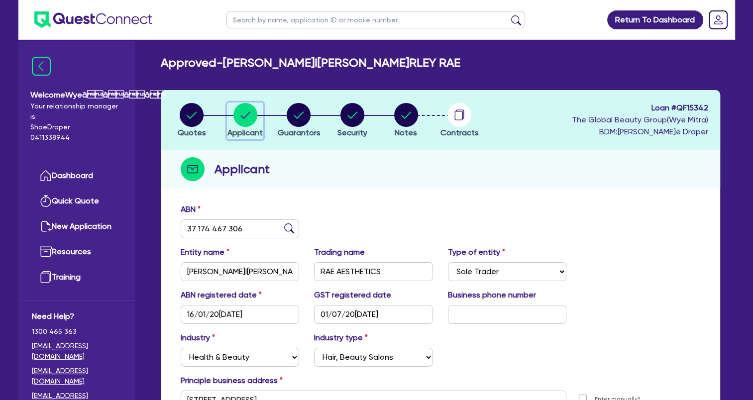
scroll to position [120, 0]
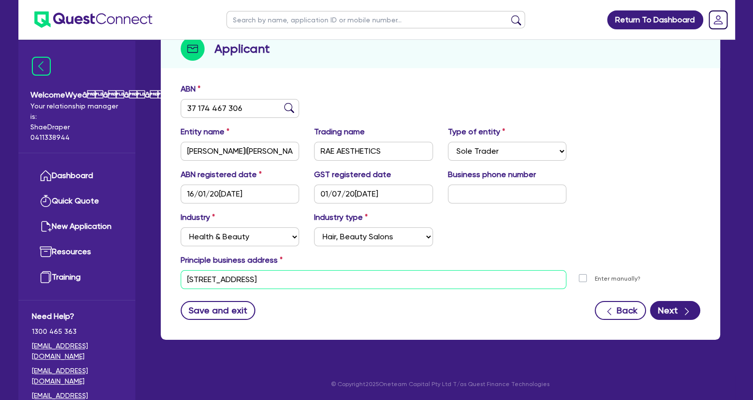
drag, startPoint x: 344, startPoint y: 278, endPoint x: 129, endPoint y: 254, distance: 216.8
click at [129, 254] on div "Welcome Wyeââââ Your relationship manag[PERSON_NAME] 0411338944 Dashboa…" at bounding box center [376, 140] width 716 height 521
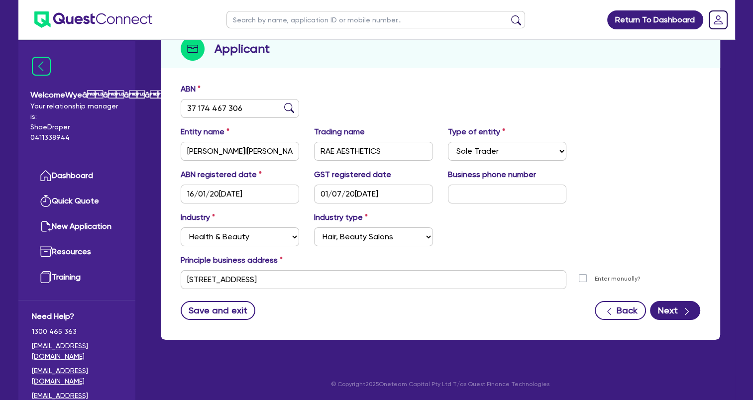
click at [241, 93] on div "ABN 37 174 467 306" at bounding box center [240, 100] width 134 height 35
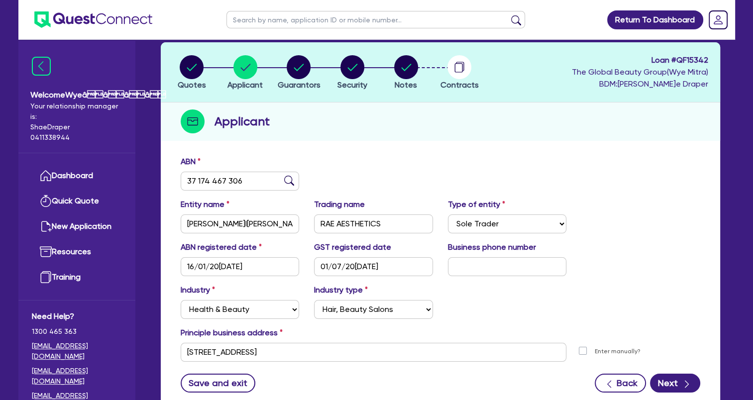
scroll to position [0, 0]
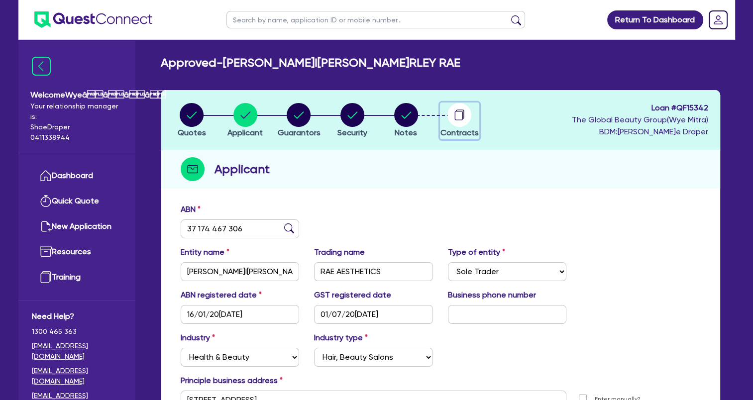
click at [463, 115] on circle "button" at bounding box center [459, 115] width 24 height 24
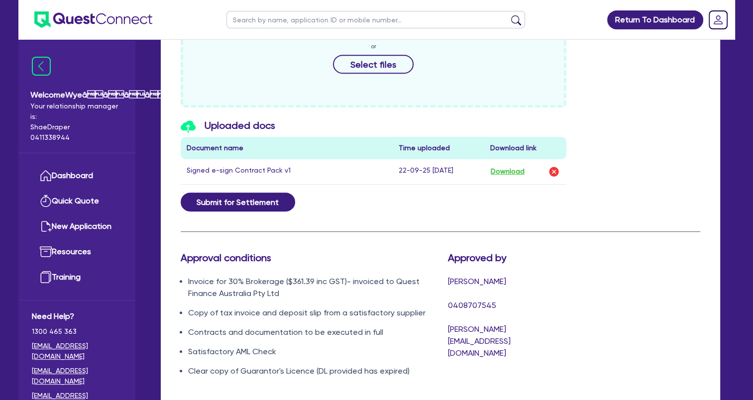
scroll to position [541, 0]
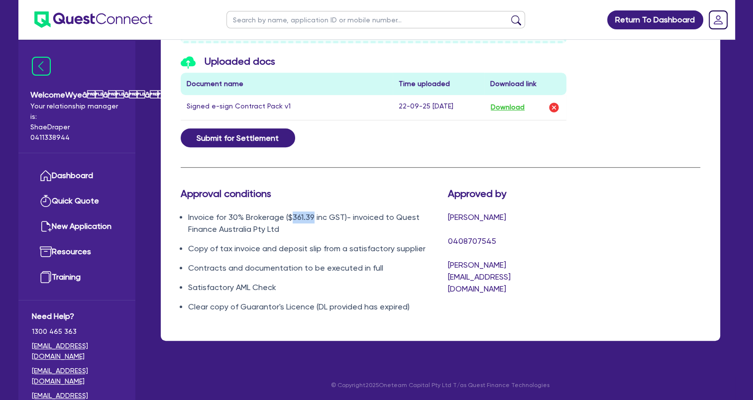
drag, startPoint x: 289, startPoint y: 214, endPoint x: 312, endPoint y: 213, distance: 23.9
click at [312, 213] on li "Invoice for 30% Brokerage ($361.39 inc GST)- invoiced to Quest Finance Australi…" at bounding box center [310, 223] width 245 height 24
copy li "361.39"
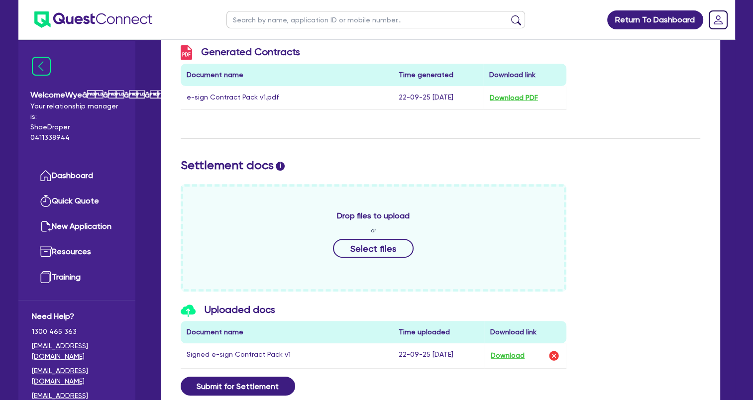
scroll to position [293, 0]
click at [377, 250] on button "Select files" at bounding box center [373, 248] width 81 height 19
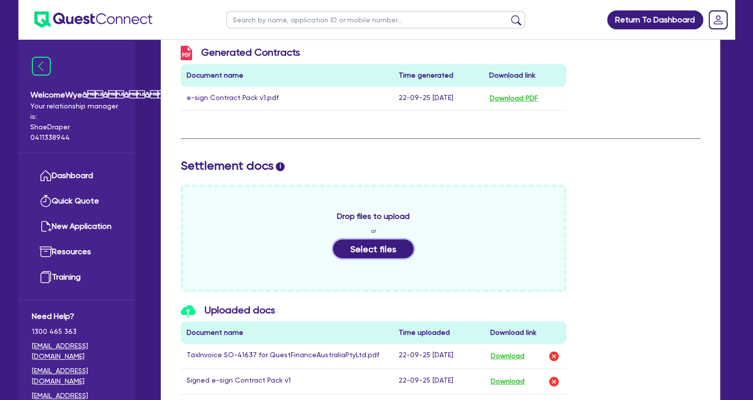
click at [376, 249] on button "Select files" at bounding box center [373, 248] width 81 height 19
click at [380, 252] on button "Select files" at bounding box center [373, 248] width 81 height 19
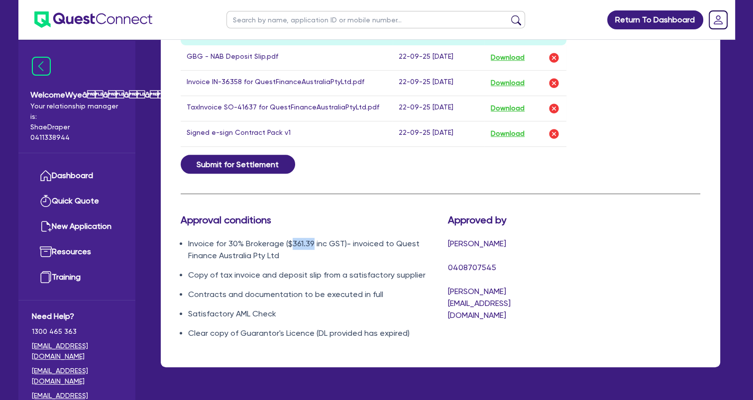
scroll to position [541, 0]
